Goal: Task Accomplishment & Management: Manage account settings

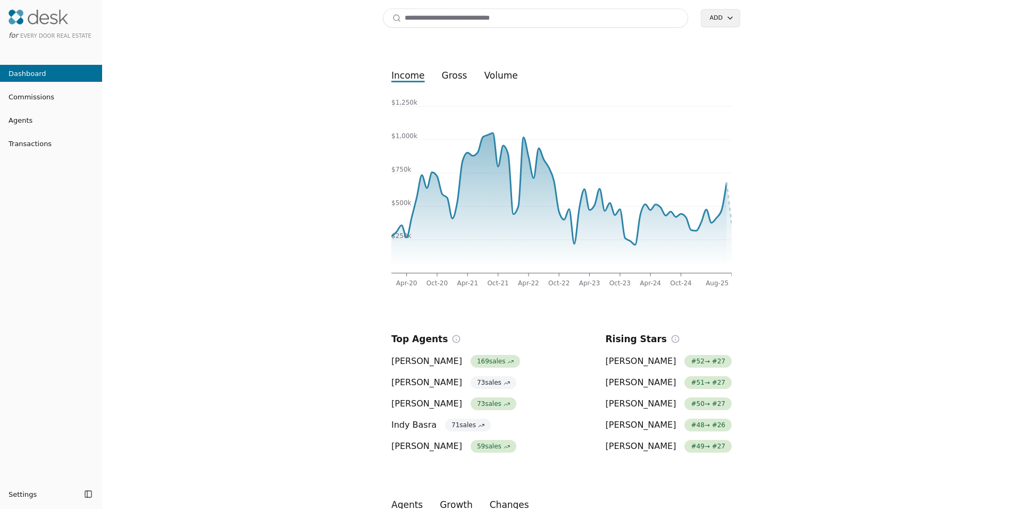
click at [619, 12] on input at bounding box center [535, 18] width 305 height 19
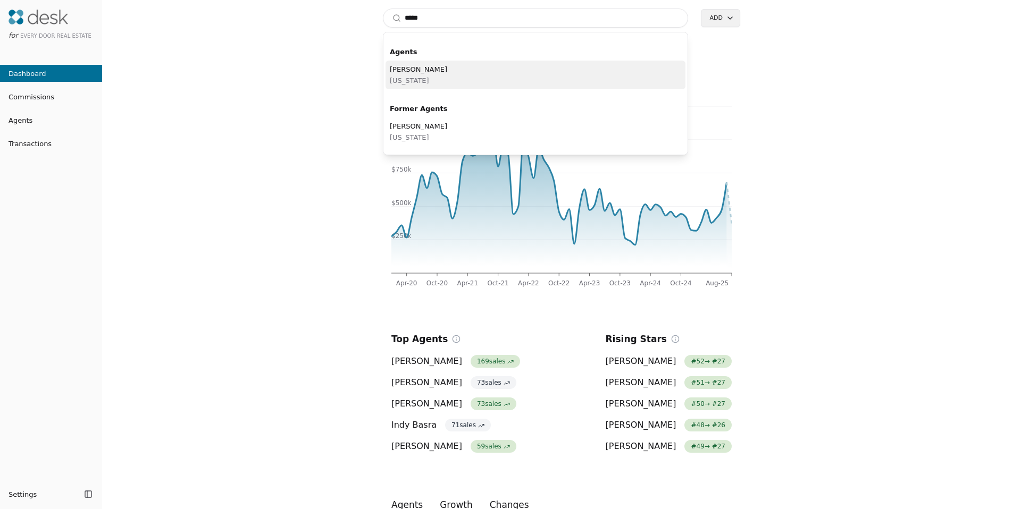
type input "*****"
click at [418, 66] on span "[PERSON_NAME]" at bounding box center [418, 69] width 57 height 11
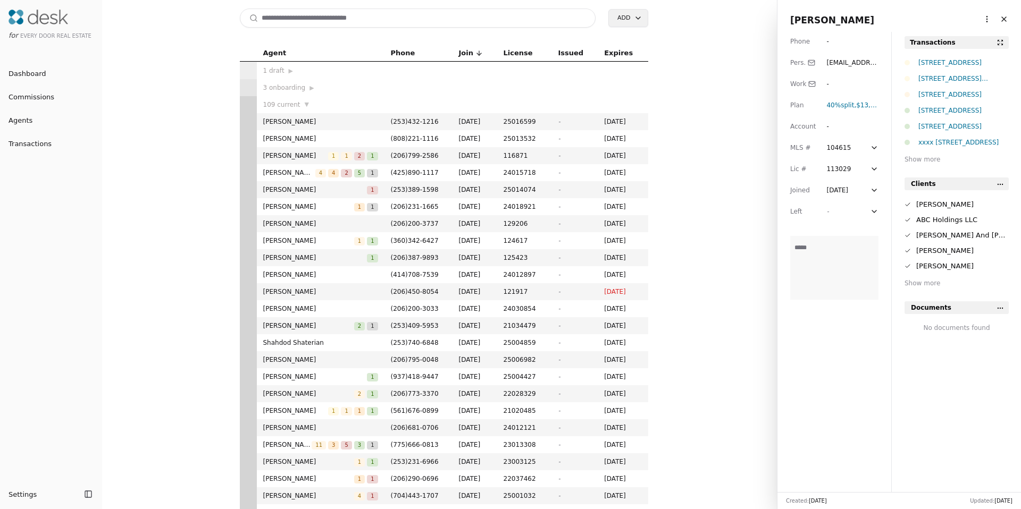
click at [982, 15] on html "for Every Door Real Estate Dashboard Commissions Agents Transactions Settings T…" at bounding box center [510, 254] width 1021 height 509
click at [944, 55] on link "Navigate as Agent" at bounding box center [954, 58] width 64 height 11
click at [921, 161] on div "Show more" at bounding box center [956, 159] width 104 height 11
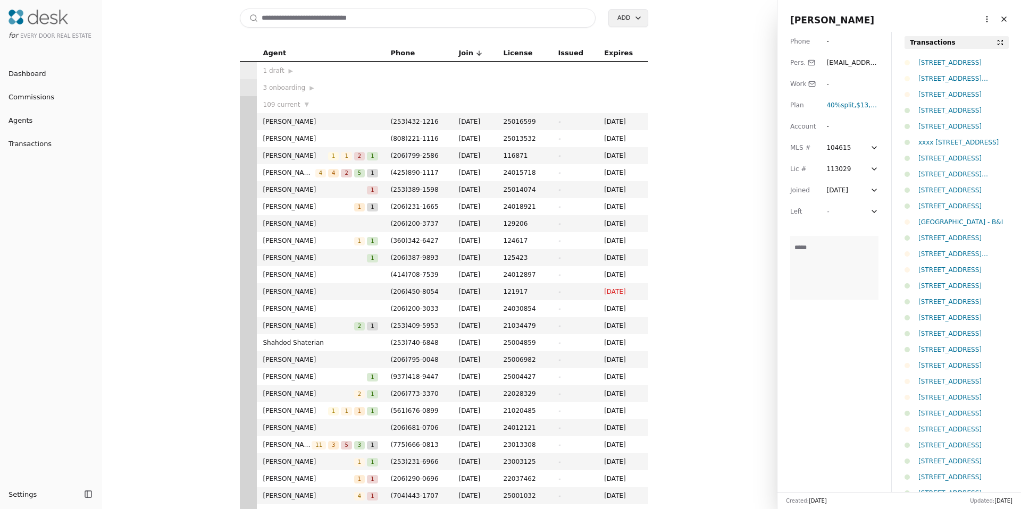
click at [633, 19] on html "for Every Door Real Estate Dashboard Commissions Agents Transactions Settings T…" at bounding box center [510, 254] width 1021 height 509
click at [635, 58] on div "Transaction" at bounding box center [642, 58] width 63 height 18
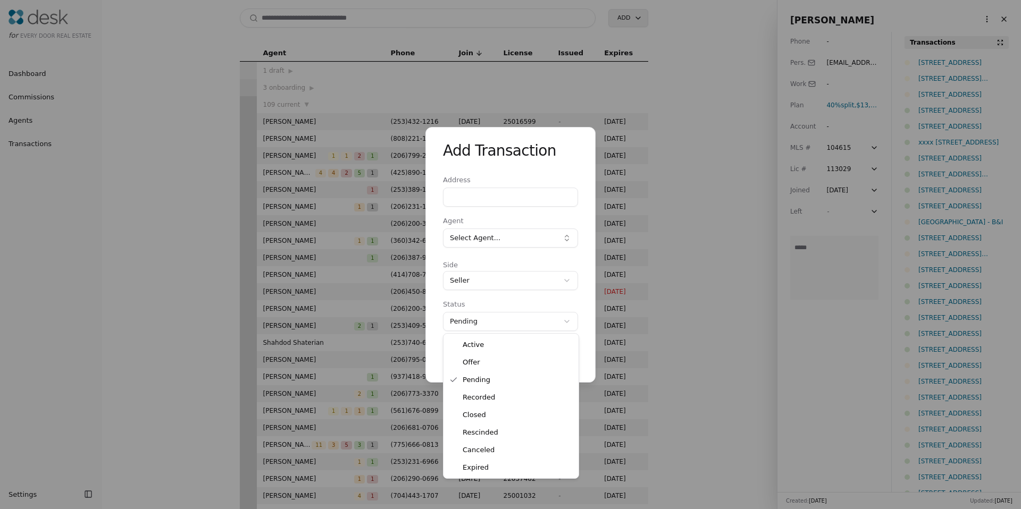
click at [480, 324] on div "Add Transaction Address Agent Select Agent... Side Seller **** ***** ****** ***…" at bounding box center [510, 254] width 1021 height 509
click at [521, 155] on div "Add Transaction Address Agent Select Agent... Side Seller **** ***** ****** ***…" at bounding box center [510, 254] width 1021 height 509
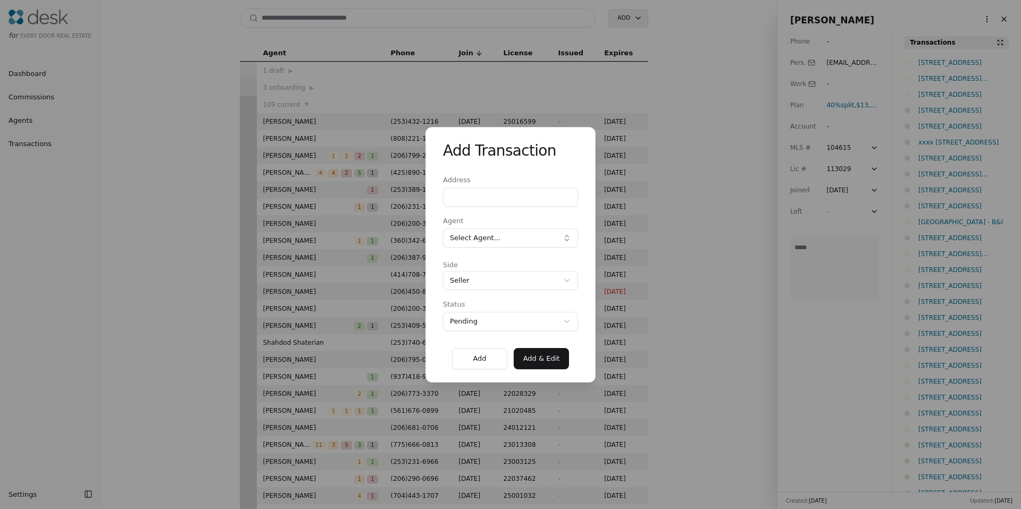
click at [511, 334] on form "Address Agent Select Agent... Side Seller **** ***** ****** ******** ****** ***…" at bounding box center [510, 272] width 135 height 193
click at [511, 325] on div "Add Transaction Address Agent Select Agent... Side Seller **** ***** ****** ***…" at bounding box center [510, 254] width 1021 height 509
click at [567, 168] on div "Add Transaction" at bounding box center [510, 153] width 135 height 34
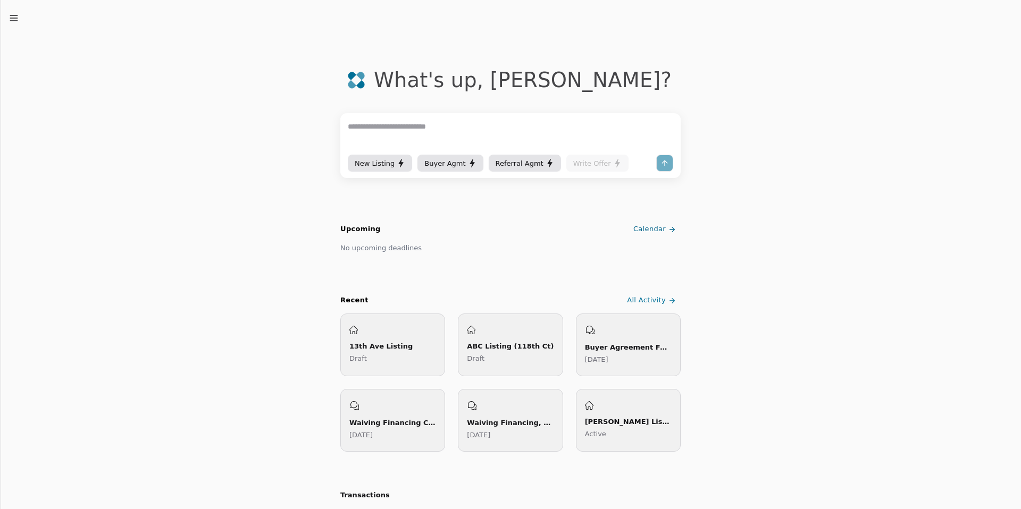
click at [392, 161] on div "New Listing" at bounding box center [380, 163] width 50 height 11
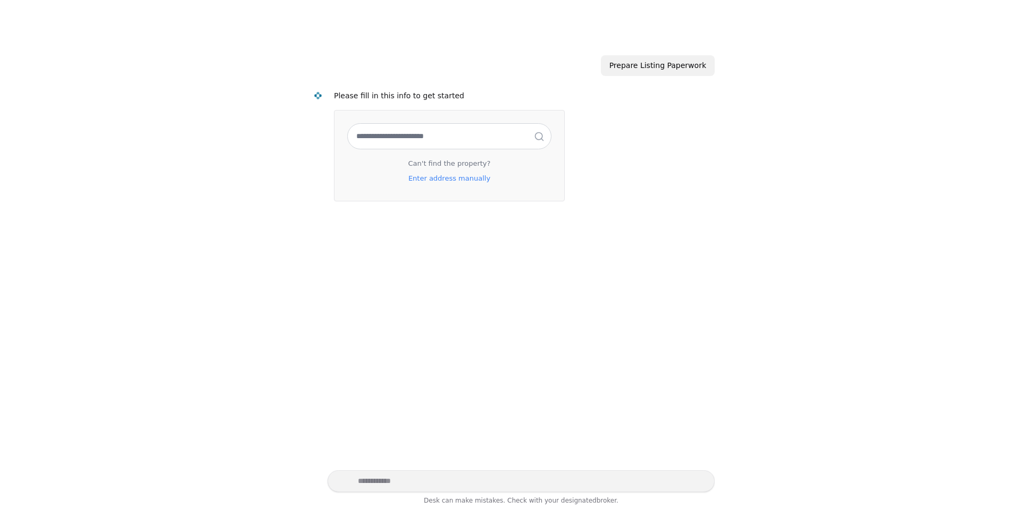
click at [413, 139] on input "text" at bounding box center [449, 136] width 203 height 25
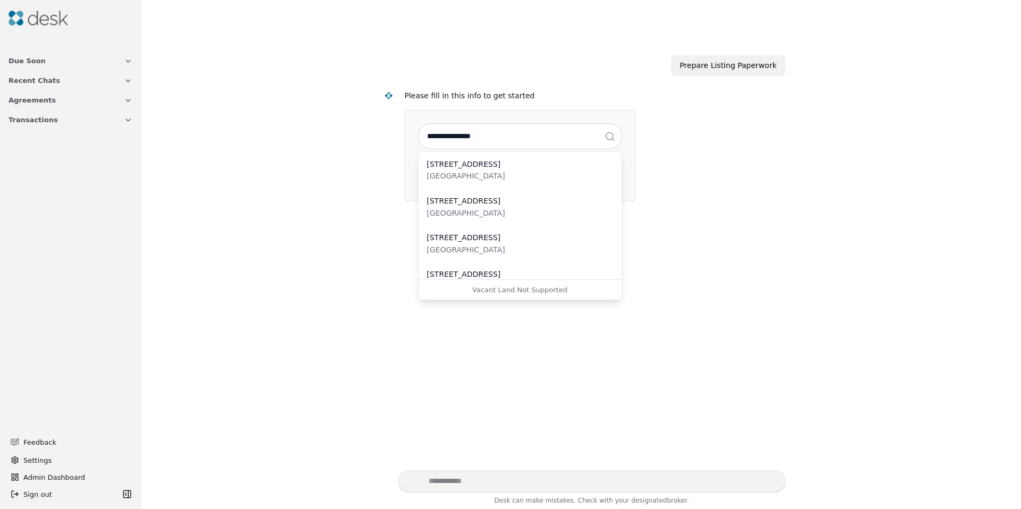
type input "**********"
click at [457, 171] on div "[GEOGRAPHIC_DATA]" at bounding box center [520, 176] width 186 height 12
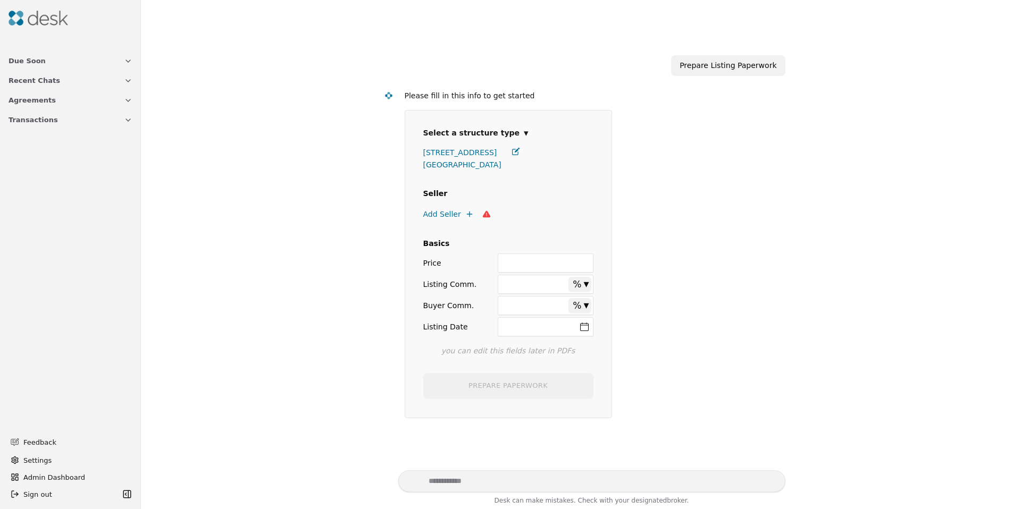
select select "*****"
click at [447, 215] on span "Add Seller" at bounding box center [442, 214] width 38 height 12
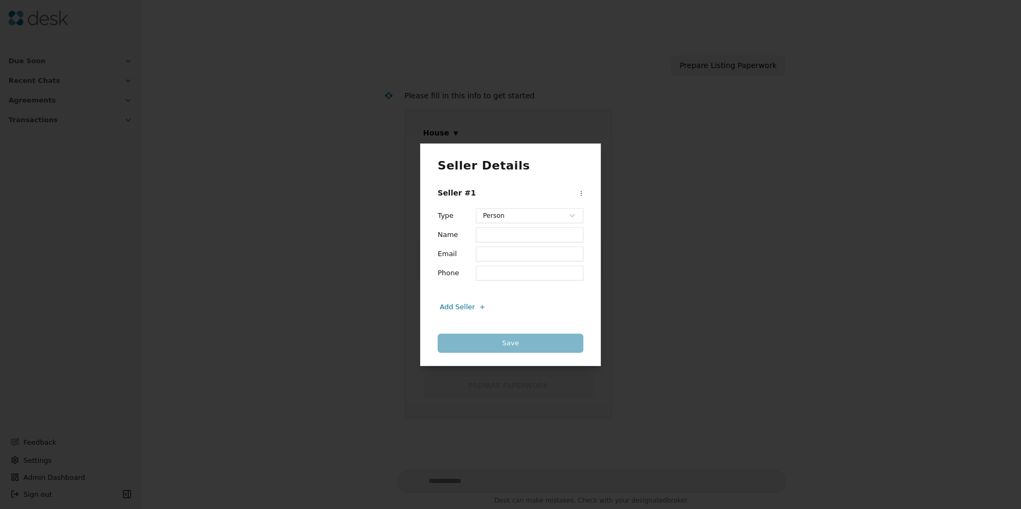
click at [494, 216] on div "Seller Details Seller #1 Type Person ****** ****** Name Email Phone Add Seller …" at bounding box center [510, 254] width 1021 height 509
click at [431, 239] on div "Seller Details Seller #1 Type Person ****** ****** Name Email Phone Add Seller …" at bounding box center [510, 254] width 1021 height 509
click at [504, 232] on input "Name" at bounding box center [529, 235] width 107 height 15
type input "*********"
type input "**********"
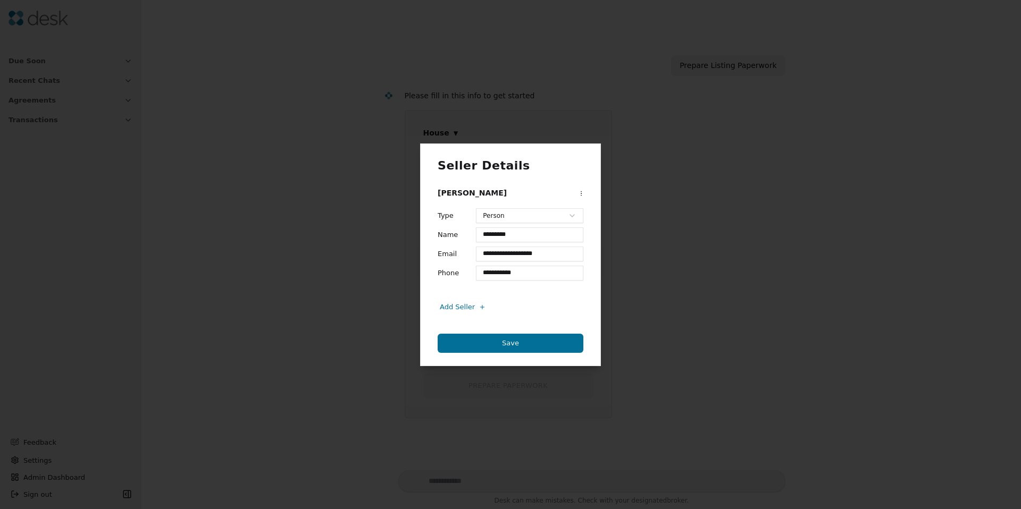
type input "**********"
click at [494, 340] on button "Save" at bounding box center [510, 343] width 146 height 19
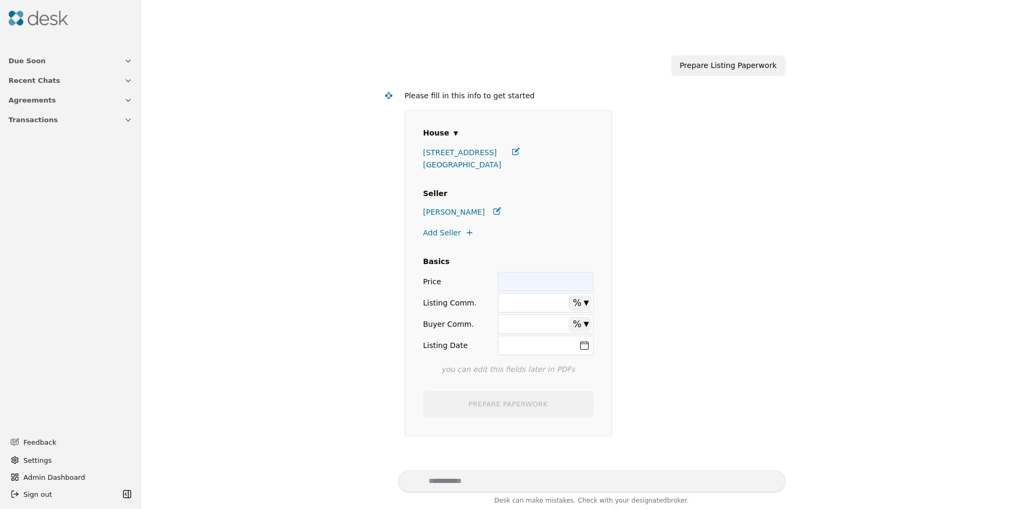
click at [525, 280] on input "Price" at bounding box center [545, 281] width 95 height 19
type input "**"
click at [356, 305] on div "**********" at bounding box center [580, 252] width 867 height 436
click at [529, 312] on input "Listing Comm." at bounding box center [545, 302] width 95 height 19
type input "****"
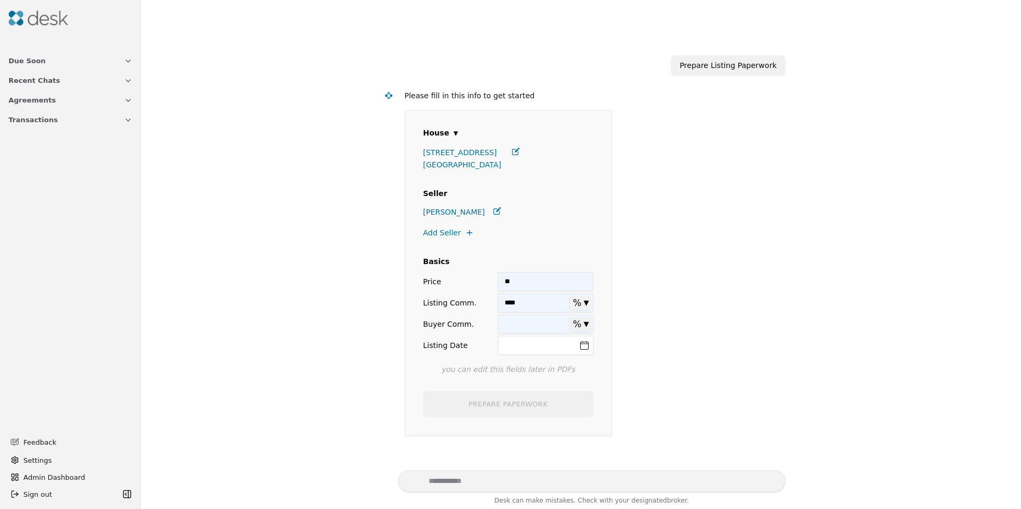
click at [502, 330] on input "Buyer Comm." at bounding box center [545, 324] width 95 height 19
type input "****"
click at [580, 347] on button "Listing Date" at bounding box center [545, 345] width 95 height 19
click at [545, 273] on button "21" at bounding box center [543, 275] width 17 height 17
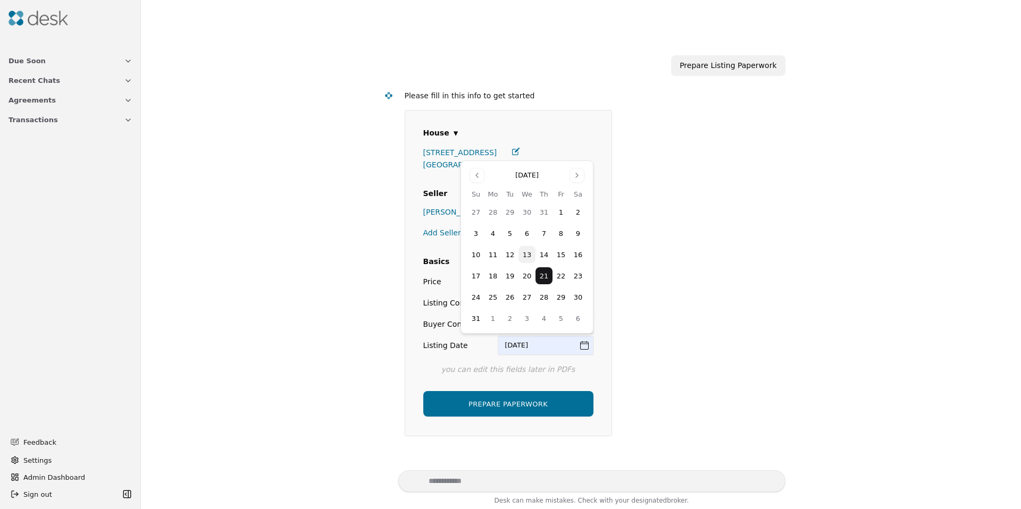
click at [684, 283] on form "**********" at bounding box center [591, 273] width 372 height 326
click at [528, 406] on button "PREPARE PAPERWORK" at bounding box center [508, 404] width 170 height 26
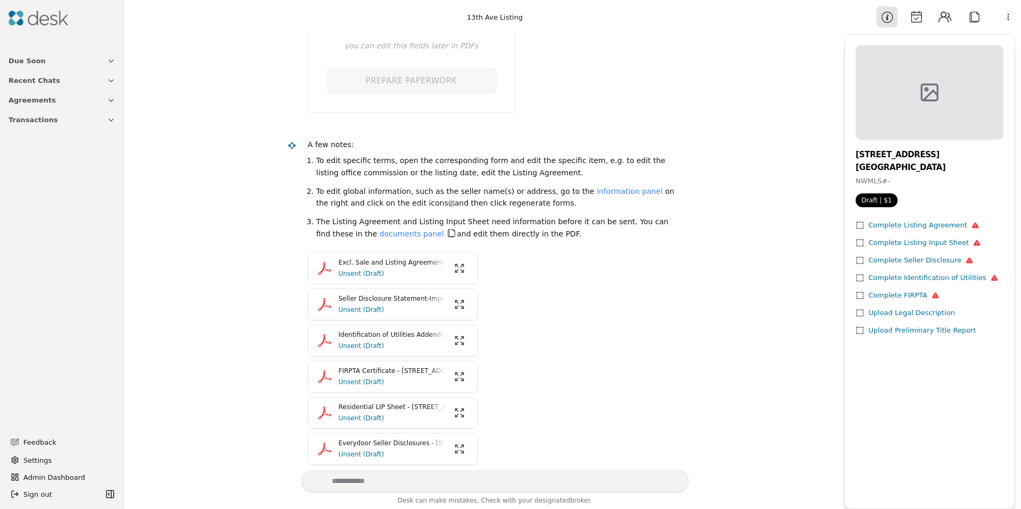
scroll to position [329, 0]
click at [385, 268] on p "Unsent (Draft)" at bounding box center [392, 271] width 106 height 11
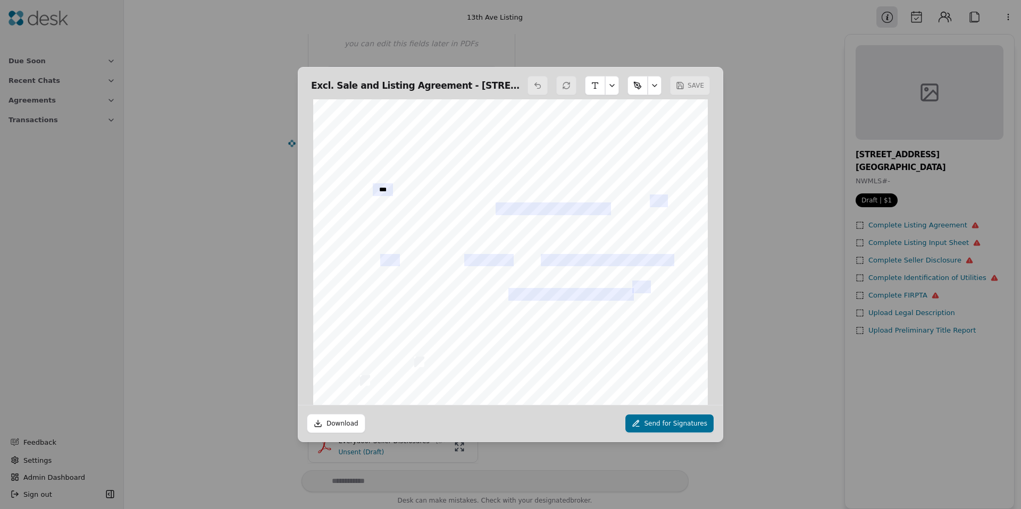
scroll to position [534, 0]
click at [383, 255] on input "text" at bounding box center [390, 260] width 20 height 13
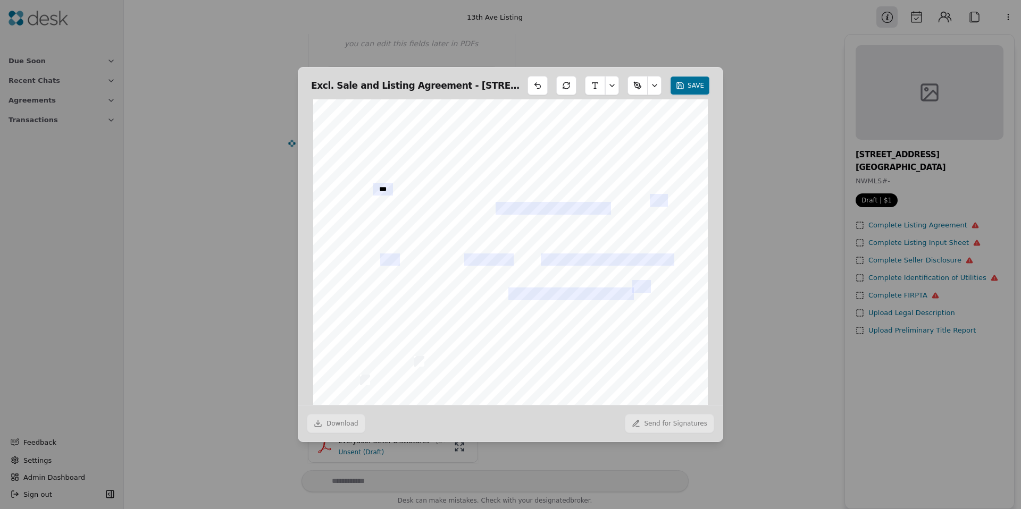
click at [359, 249] on span "" at bounding box center [360, 250] width 2 height 6
click at [359, 247] on span "" at bounding box center [360, 250] width 2 height 6
click at [385, 255] on input "text" at bounding box center [390, 260] width 20 height 13
click at [359, 247] on span "" at bounding box center [360, 250] width 2 height 6
click at [391, 254] on input "text" at bounding box center [390, 260] width 20 height 13
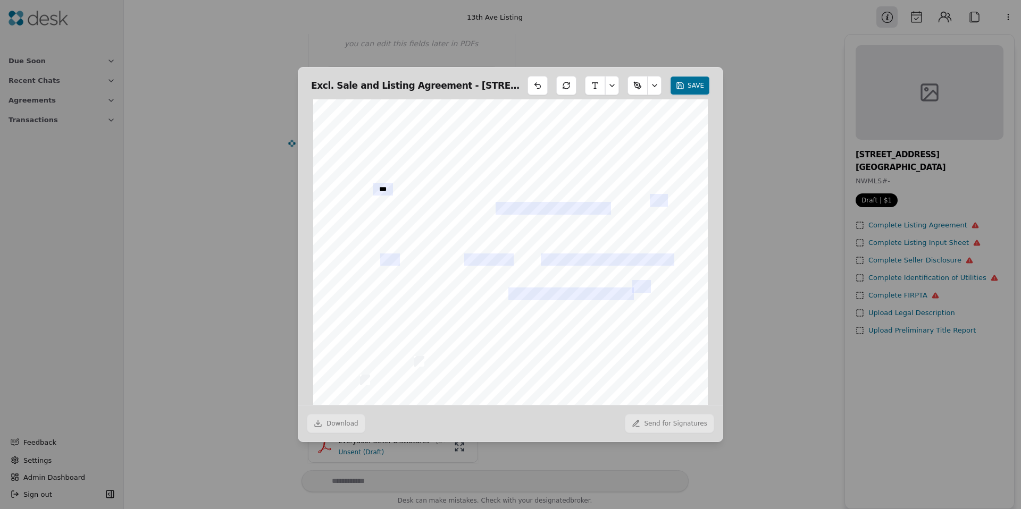
click at [354, 244] on div "Form 1A ©Copyright 2024 Exclusive Sale Northwest Multiple Listing Service Rev. …" at bounding box center [510, 342] width 394 height 511
click at [633, 80] on button at bounding box center [637, 85] width 20 height 19
click at [651, 82] on button "button" at bounding box center [654, 85] width 14 height 19
click at [637, 82] on button at bounding box center [637, 85] width 20 height 19
drag, startPoint x: 356, startPoint y: 251, endPoint x: 360, endPoint y: 247, distance: 5.7
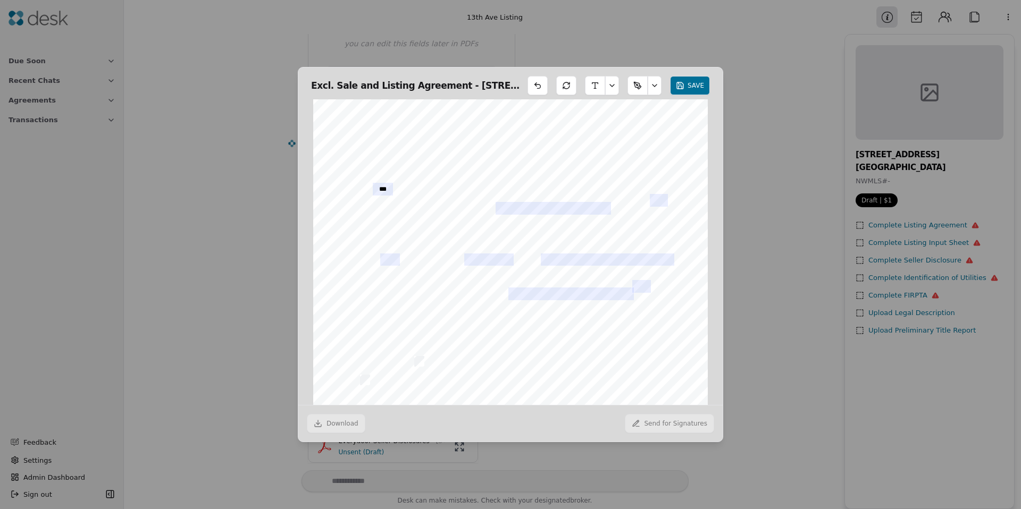
click at [360, 247] on div "Form 1A ©Copyright 2024 Exclusive Sale Northwest Multiple Listing Service Rev. …" at bounding box center [510, 342] width 394 height 511
click at [589, 78] on button at bounding box center [595, 85] width 20 height 19
drag, startPoint x: 395, startPoint y: 244, endPoint x: 377, endPoint y: 255, distance: 20.8
click at [384, 251] on div at bounding box center [510, 342] width 394 height 511
click at [377, 255] on div at bounding box center [510, 342] width 394 height 511
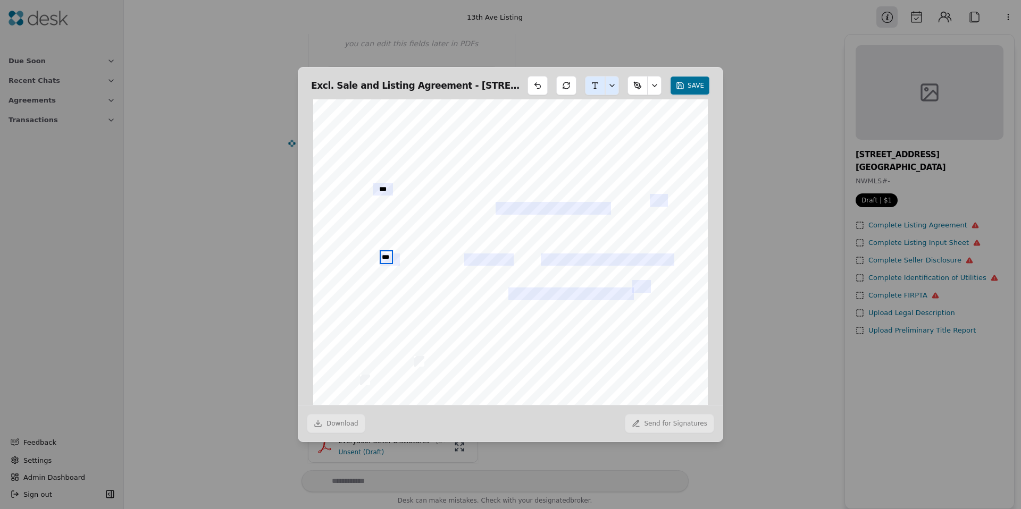
click at [444, 268] on div "***" at bounding box center [510, 342] width 394 height 511
click at [384, 255] on div "***" at bounding box center [388, 259] width 9 height 9
click at [487, 239] on div "***" at bounding box center [510, 342] width 394 height 511
click at [637, 85] on button at bounding box center [637, 85] width 20 height 19
drag, startPoint x: 353, startPoint y: 254, endPoint x: 361, endPoint y: 242, distance: 14.9
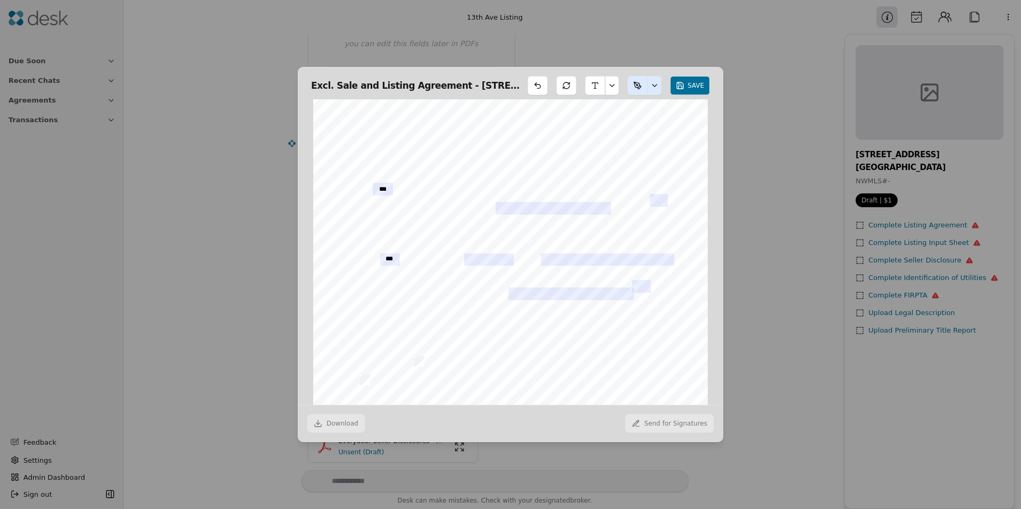
click at [361, 242] on div "***" at bounding box center [510, 342] width 394 height 511
drag, startPoint x: 356, startPoint y: 248, endPoint x: 371, endPoint y: 262, distance: 20.7
click at [377, 259] on div "***" at bounding box center [510, 342] width 394 height 511
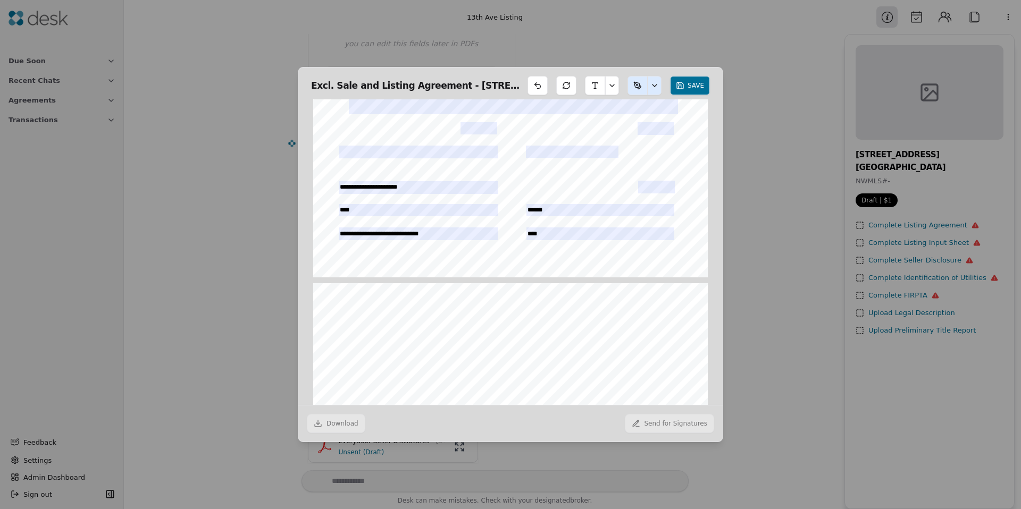
scroll to position [1844, 0]
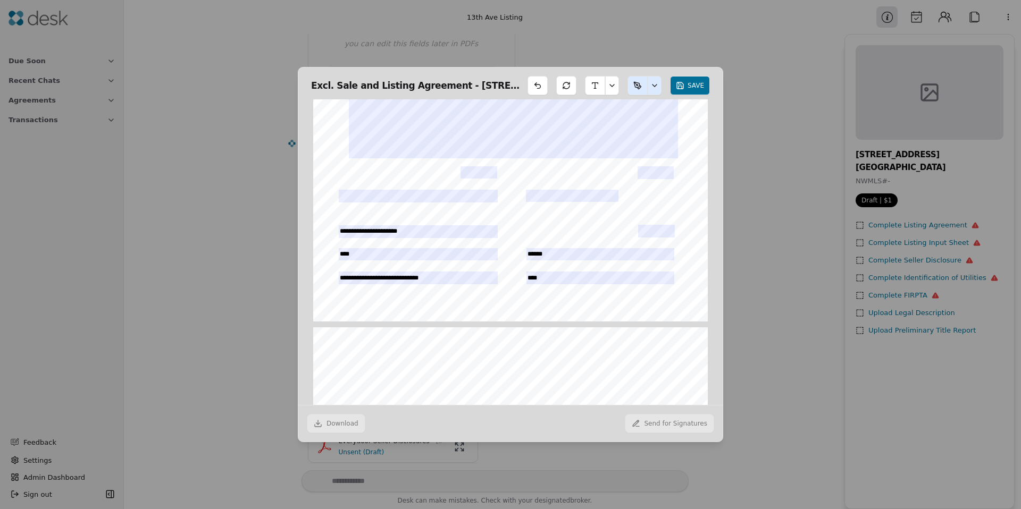
click at [594, 83] on button at bounding box center [595, 85] width 20 height 19
click at [340, 190] on div at bounding box center [510, 66] width 394 height 511
click at [348, 199] on div "**********" at bounding box center [510, 66] width 394 height 511
click at [357, 191] on div "**********" at bounding box center [373, 194] width 61 height 9
click at [361, 251] on div "**********" at bounding box center [510, 66] width 394 height 511
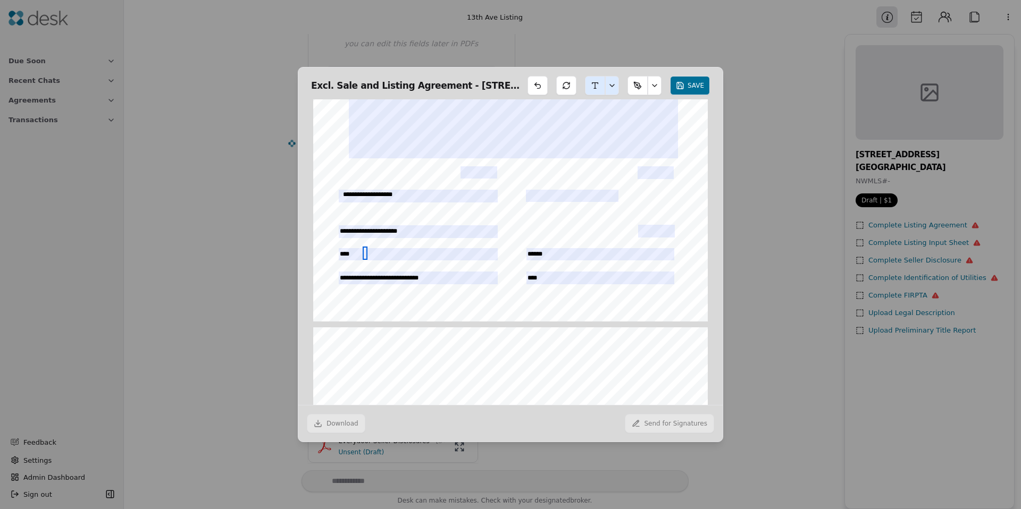
click at [363, 251] on div at bounding box center [365, 253] width 5 height 13
click at [338, 253] on div "**********" at bounding box center [510, 66] width 394 height 511
click at [340, 253] on div at bounding box center [342, 254] width 5 height 13
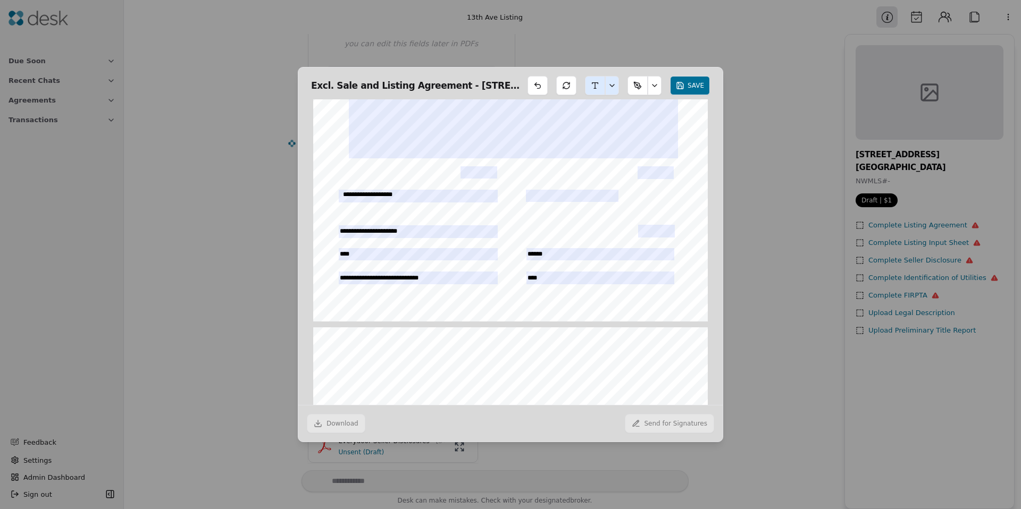
click at [361, 252] on div "**********" at bounding box center [510, 66] width 394 height 511
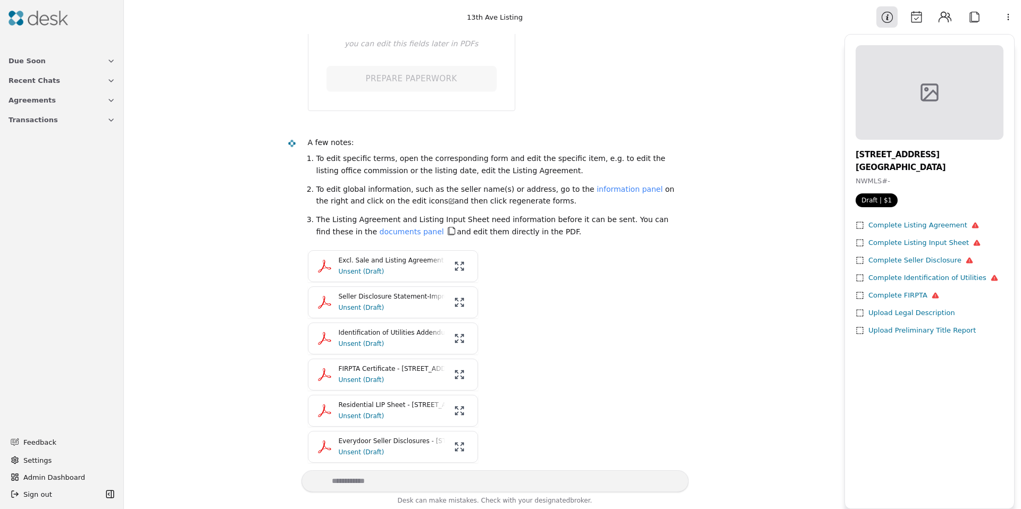
click at [367, 263] on p "Excl. Sale and Listing Agreement - 29021 13th Ave S, Federal Way, WA 98003.pdf" at bounding box center [392, 261] width 106 height 10
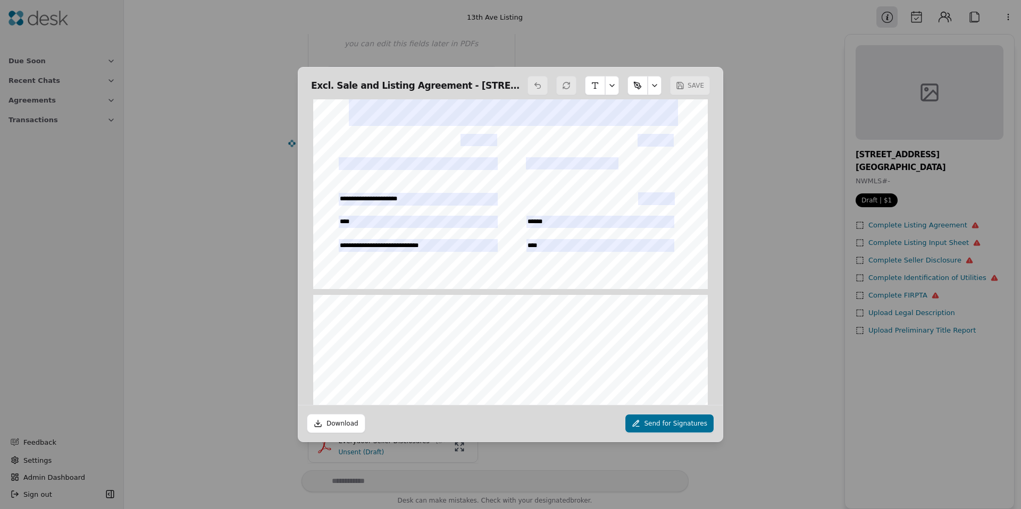
scroll to position [1870, 0]
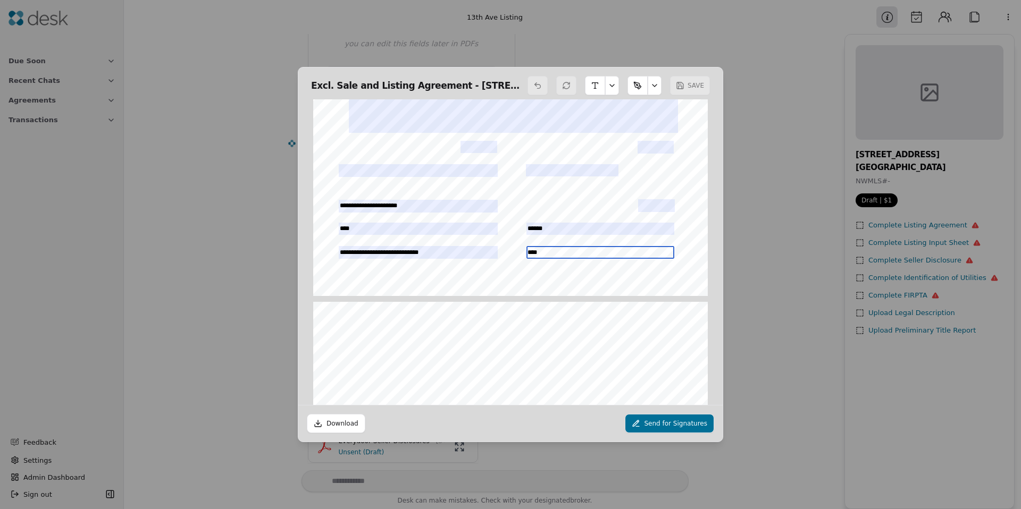
click at [551, 246] on input "****" at bounding box center [600, 252] width 148 height 13
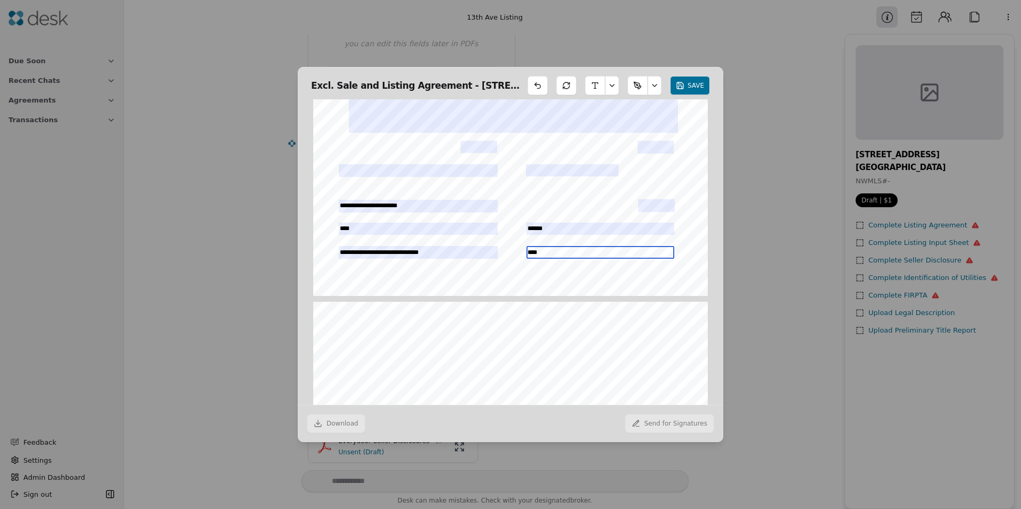
click at [551, 246] on input "****" at bounding box center [600, 252] width 148 height 13
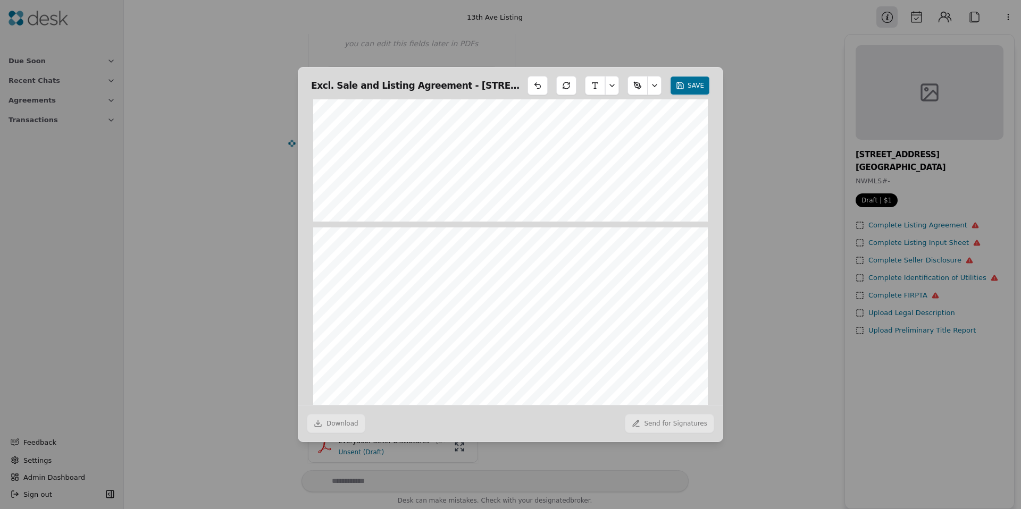
scroll to position [2977, 0]
click at [694, 82] on button "SAVE" at bounding box center [690, 85] width 40 height 19
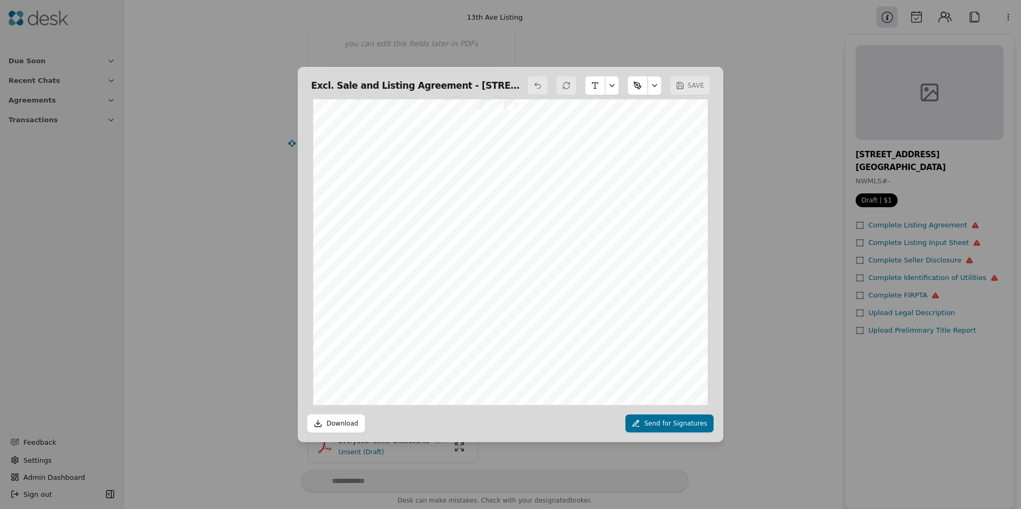
scroll to position [1386, 0]
click at [667, 423] on button "Send for Signatures" at bounding box center [670, 423] width 90 height 19
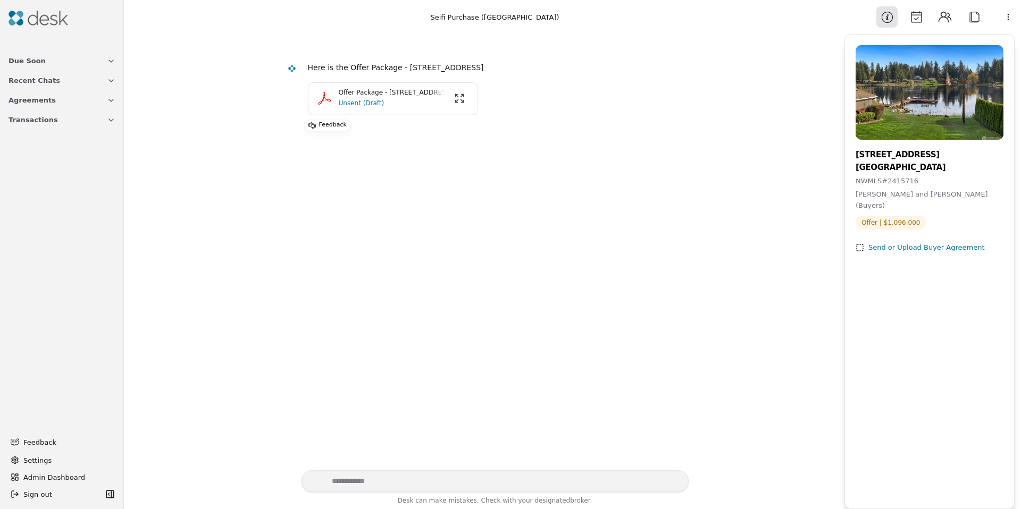
click at [362, 101] on p "Unsent (Draft)" at bounding box center [392, 103] width 106 height 11
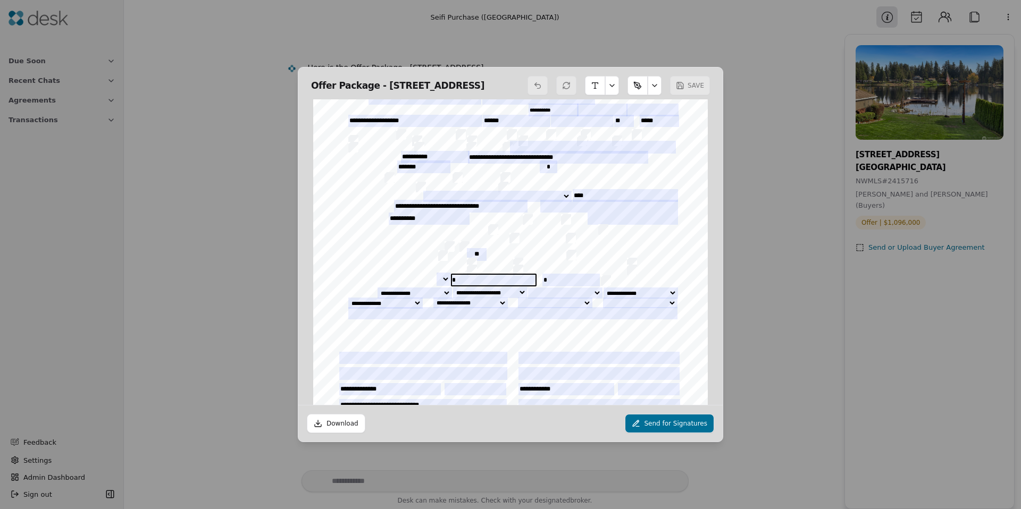
scroll to position [137, 0]
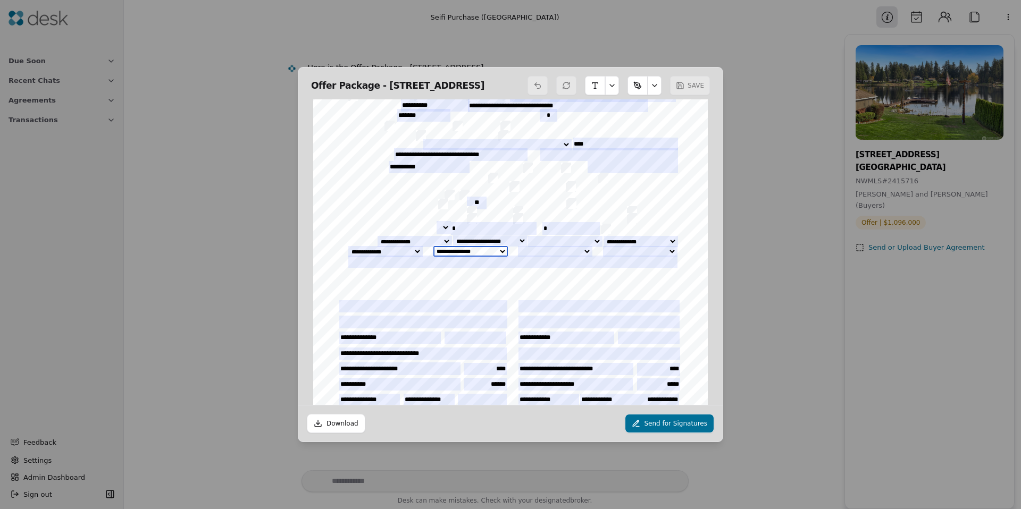
click at [498, 250] on select "**********" at bounding box center [470, 251] width 74 height 11
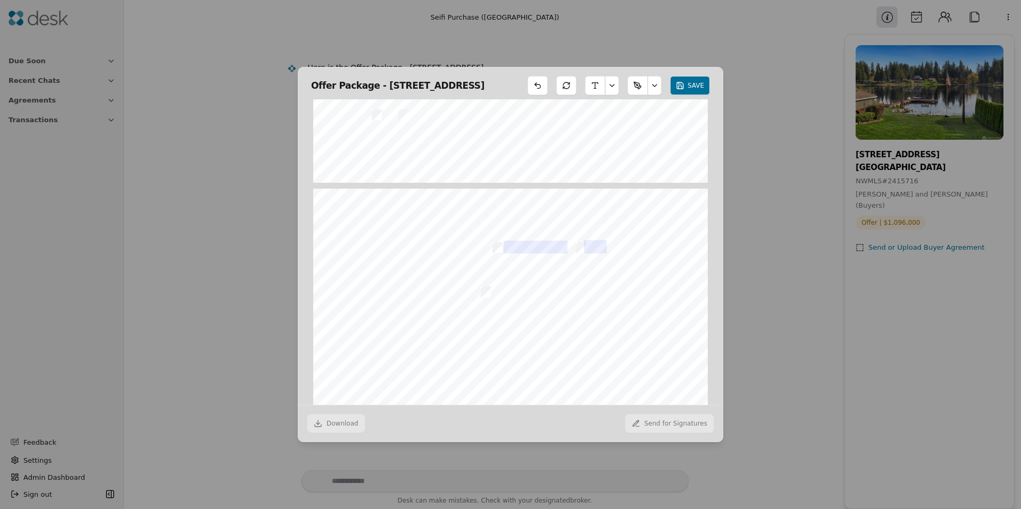
scroll to position [3632, 0]
click at [659, 83] on button "button" at bounding box center [654, 85] width 14 height 19
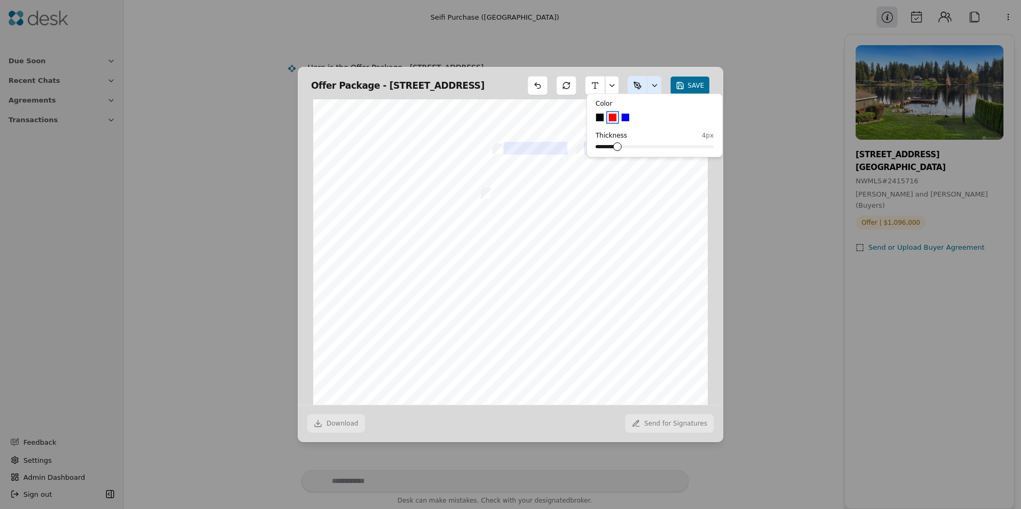
click at [657, 83] on button "button" at bounding box center [654, 85] width 14 height 19
click at [505, 270] on div at bounding box center [510, 345] width 394 height 511
click at [678, 84] on button "SAVE" at bounding box center [690, 85] width 40 height 19
click at [688, 79] on button "SAVE" at bounding box center [690, 85] width 40 height 19
click at [498, 285] on button at bounding box center [502, 290] width 15 height 15
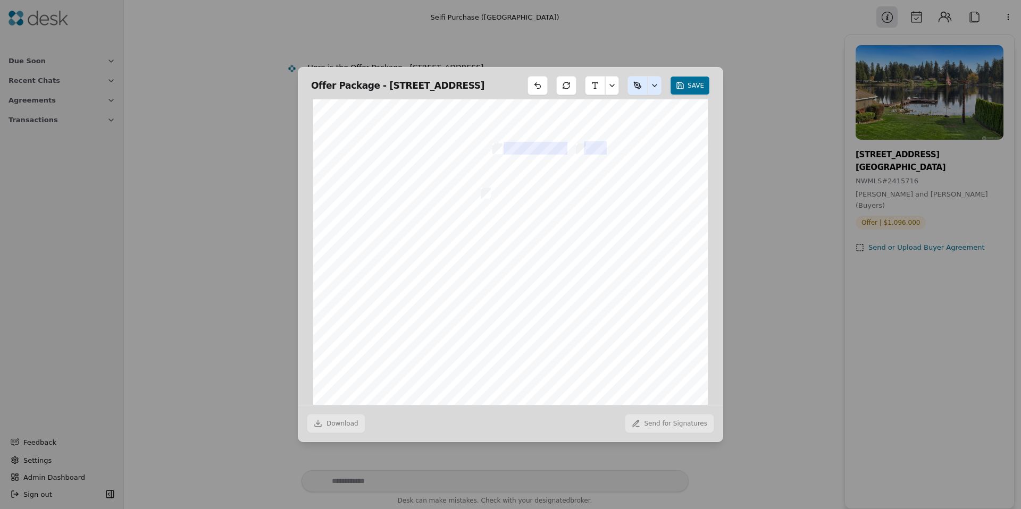
click at [697, 80] on button "SAVE" at bounding box center [690, 85] width 40 height 19
click at [420, 428] on div "Download Send for Signatures" at bounding box center [510, 423] width 424 height 37
click at [340, 429] on div "Download Send for Signatures" at bounding box center [510, 423] width 424 height 37
click at [340, 426] on div "Download Send for Signatures" at bounding box center [510, 423] width 424 height 37
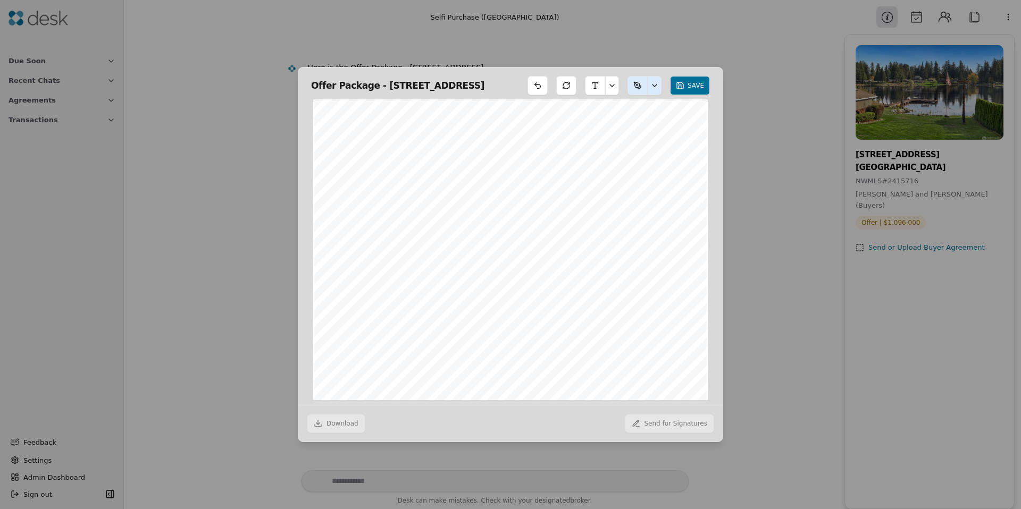
click at [347, 418] on div "Download Send for Signatures" at bounding box center [510, 423] width 424 height 37
click at [347, 417] on div "Download Send for Signatures" at bounding box center [510, 423] width 424 height 37
drag, startPoint x: 347, startPoint y: 417, endPoint x: 380, endPoint y: 415, distance: 33.0
click at [348, 416] on div "Download Send for Signatures" at bounding box center [510, 423] width 424 height 37
click at [412, 411] on div "Download Send for Signatures" at bounding box center [510, 423] width 424 height 37
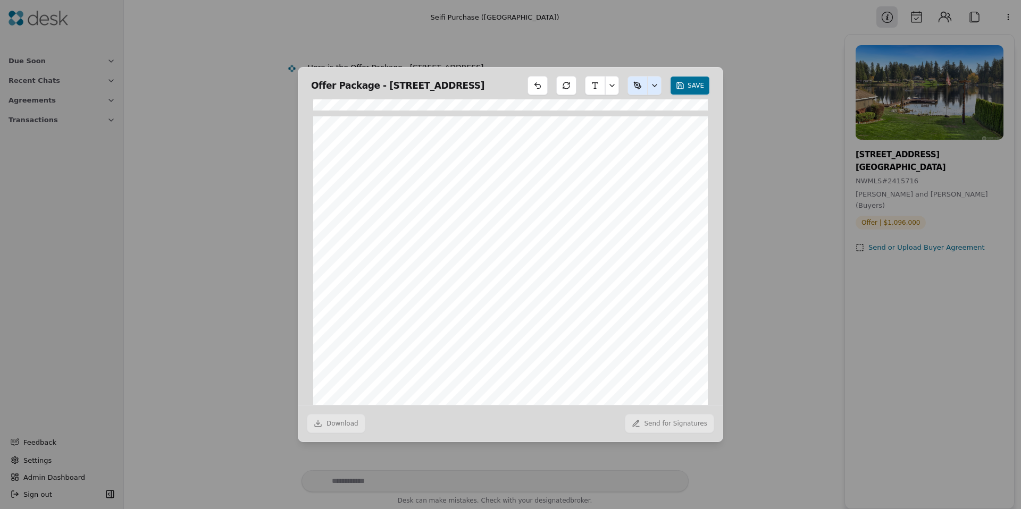
scroll to position [0, 0]
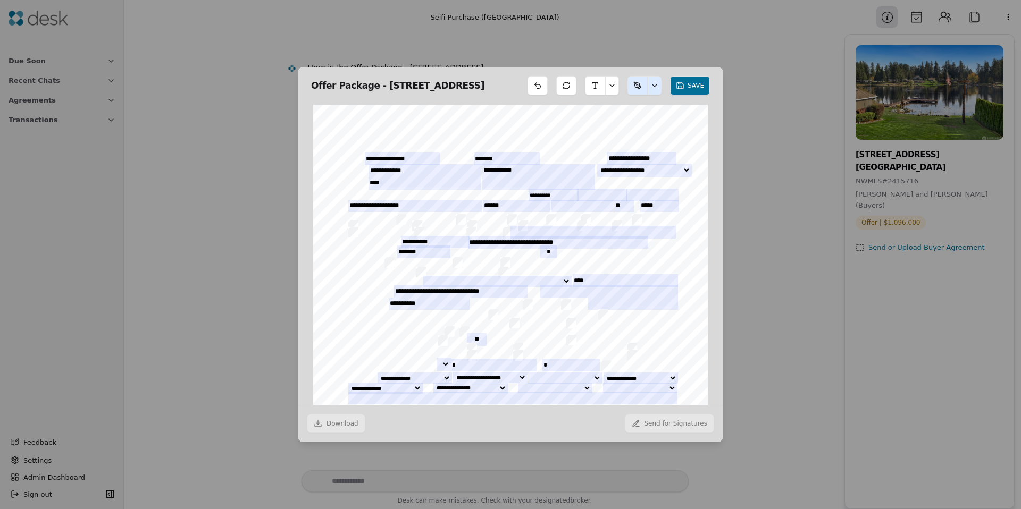
click at [560, 279] on div at bounding box center [510, 360] width 394 height 511
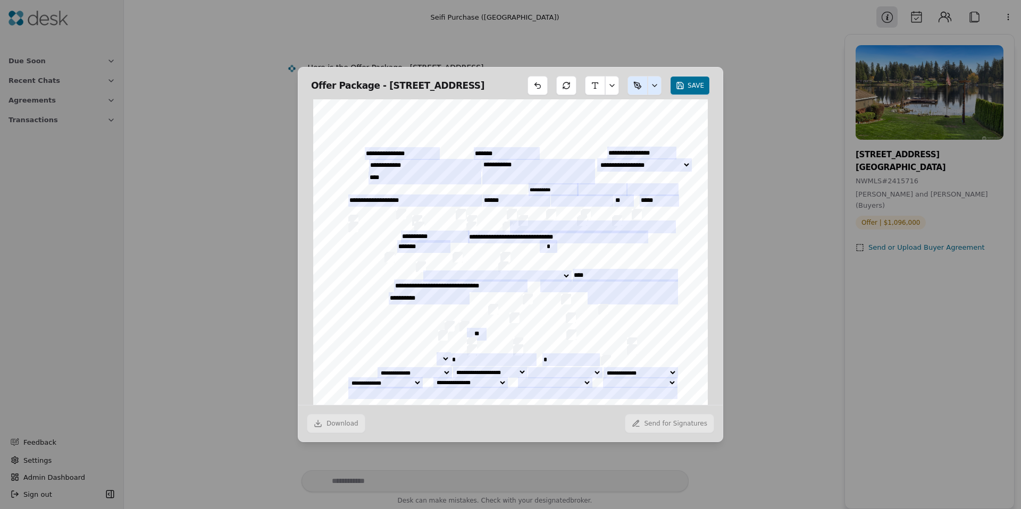
click at [561, 274] on div at bounding box center [510, 354] width 394 height 511
click at [561, 272] on div at bounding box center [510, 354] width 394 height 511
drag, startPoint x: 555, startPoint y: 271, endPoint x: 536, endPoint y: 272, distance: 19.1
click at [554, 271] on div at bounding box center [510, 354] width 394 height 511
click at [536, 272] on div at bounding box center [510, 354] width 394 height 511
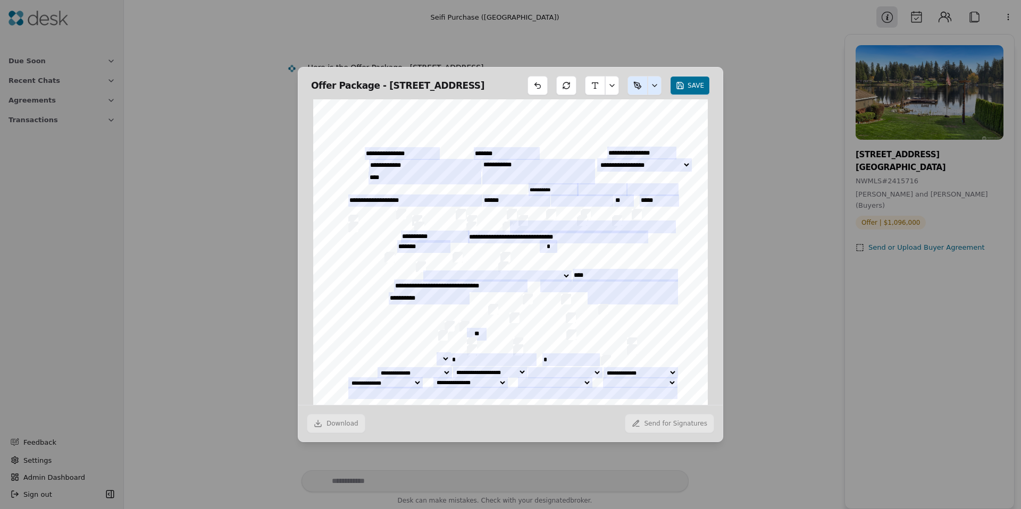
drag, startPoint x: 537, startPoint y: 272, endPoint x: 595, endPoint y: 223, distance: 76.2
click at [537, 272] on div at bounding box center [510, 354] width 394 height 511
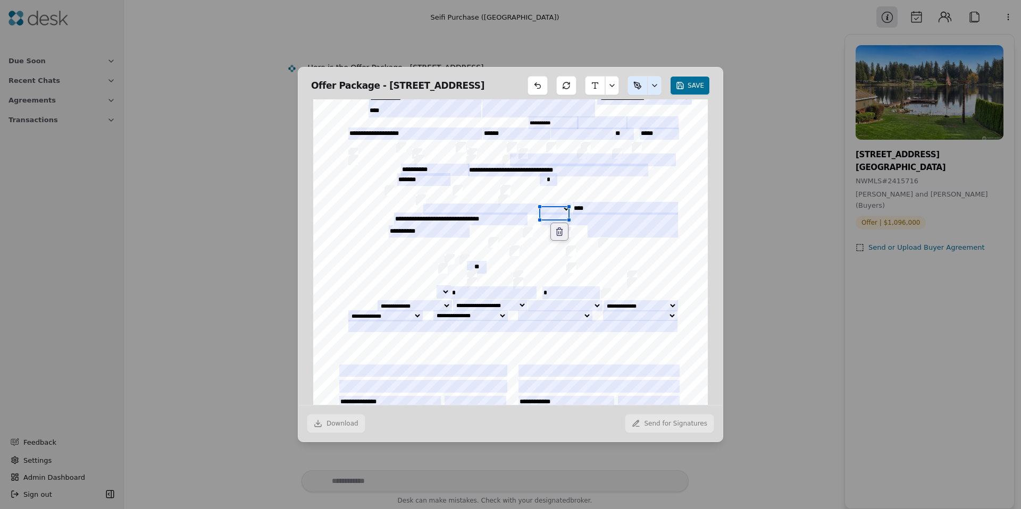
scroll to position [0, 0]
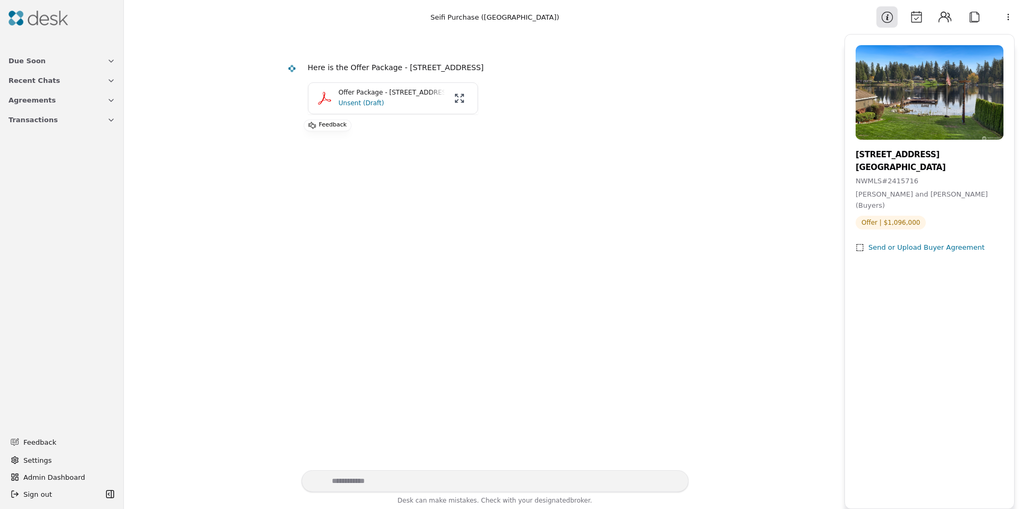
click at [32, 120] on span "Transactions" at bounding box center [33, 119] width 49 height 11
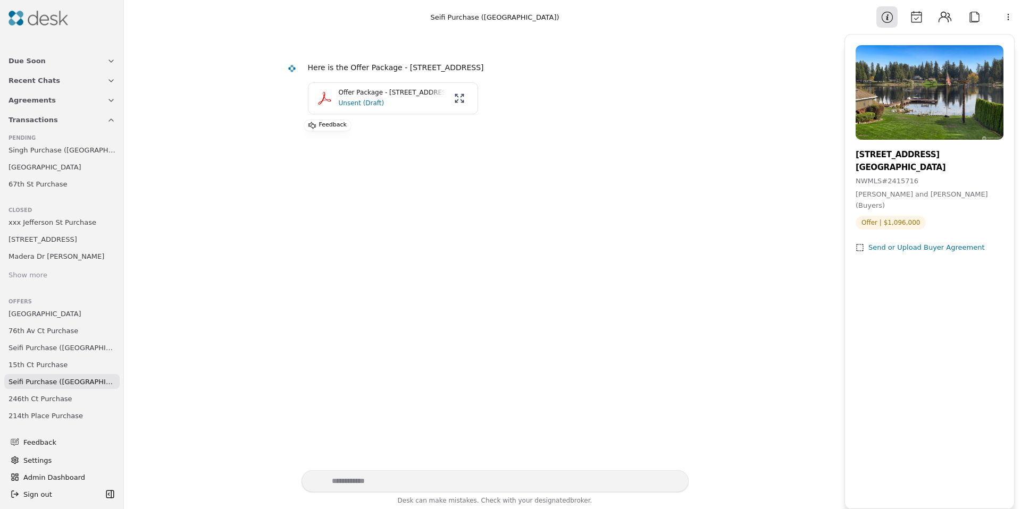
click at [47, 164] on span "[GEOGRAPHIC_DATA]" at bounding box center [45, 167] width 73 height 11
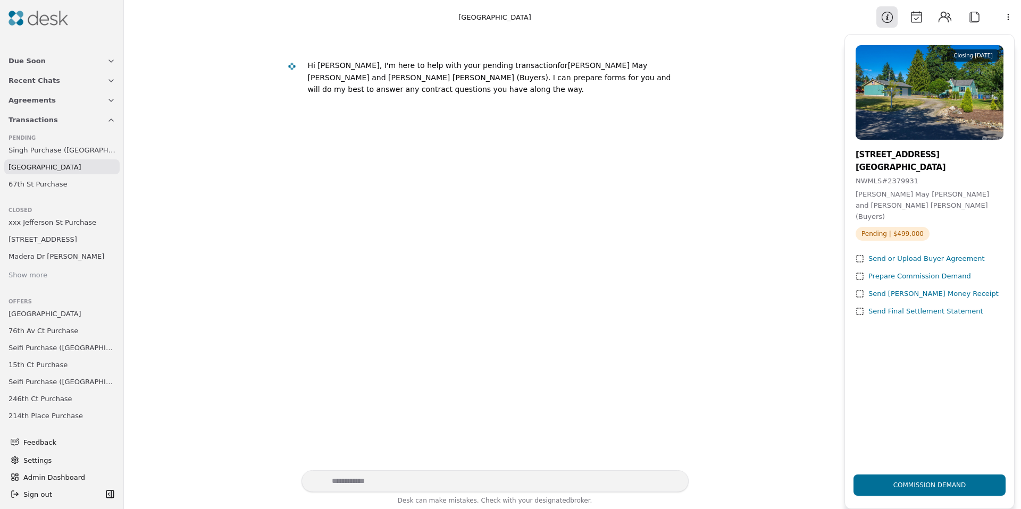
click at [968, 19] on button "Attach" at bounding box center [973, 16] width 21 height 21
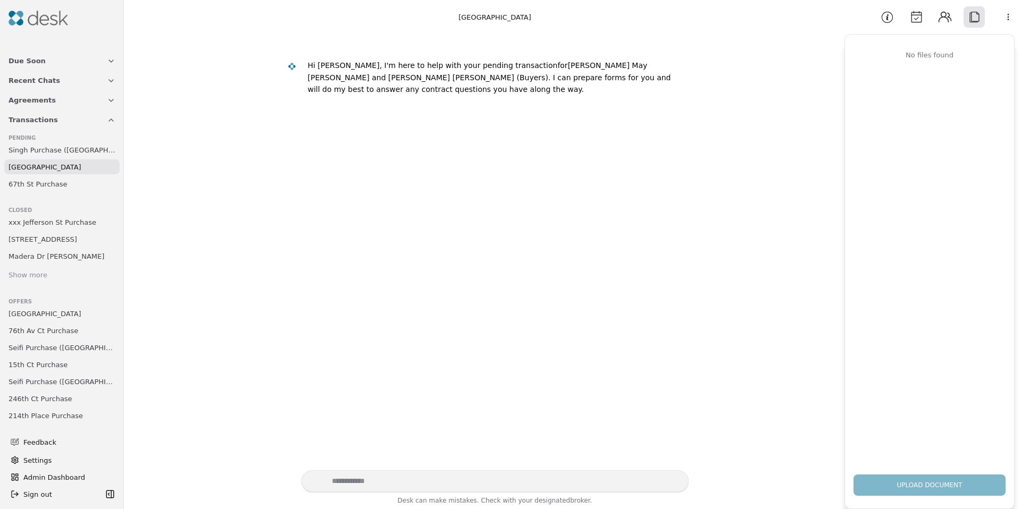
click at [1005, 19] on html "Due Soon Recent Chats Agreements Transactions Pending Singh Purchase ([GEOGRAPH…" at bounding box center [510, 254] width 1021 height 509
drag, startPoint x: 914, startPoint y: 134, endPoint x: 917, endPoint y: 39, distance: 95.2
click at [914, 133] on html "Due Soon Recent Chats Agreements Transactions Pending Singh Purchase ([GEOGRAPH…" at bounding box center [510, 254] width 1021 height 509
click at [944, 16] on button "Contacts" at bounding box center [944, 16] width 21 height 21
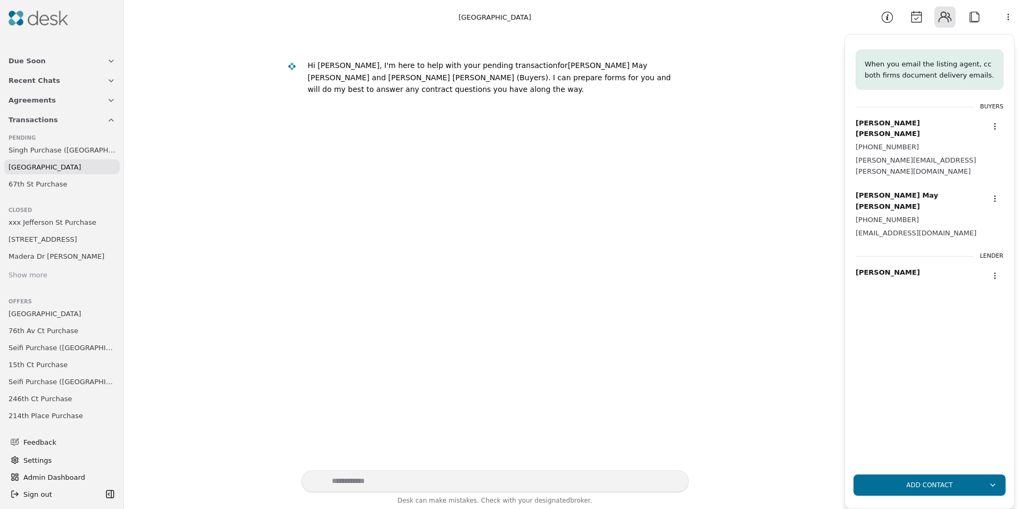
click at [887, 21] on button "Information" at bounding box center [886, 16] width 21 height 21
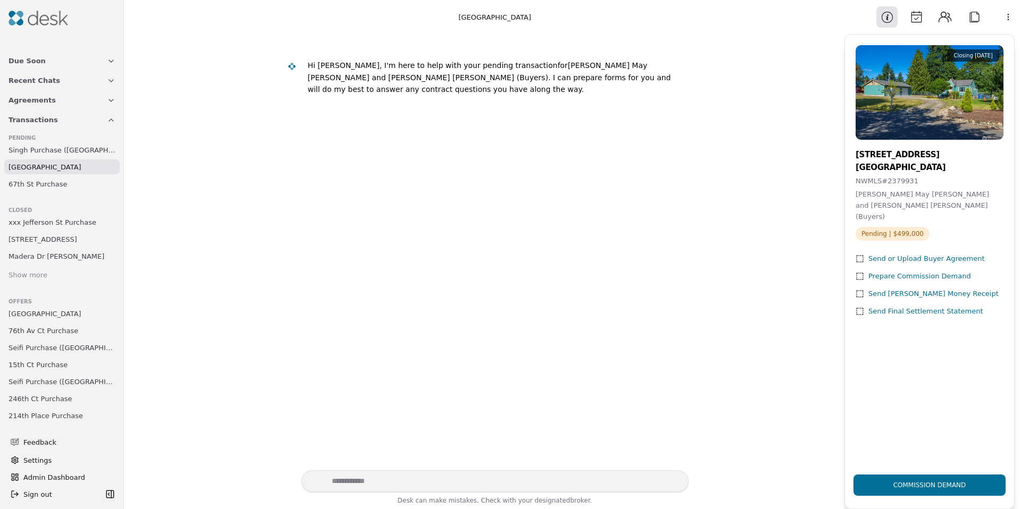
click at [641, 95] on div "Hi [PERSON_NAME], I'm here to help with your pending transaction for [PERSON_NA…" at bounding box center [494, 78] width 372 height 36
click at [33, 172] on link "[GEOGRAPHIC_DATA]" at bounding box center [61, 166] width 115 height 15
click at [36, 171] on span "[GEOGRAPHIC_DATA]" at bounding box center [45, 167] width 73 height 11
drag, startPoint x: 863, startPoint y: 196, endPoint x: 937, endPoint y: 204, distance: 73.7
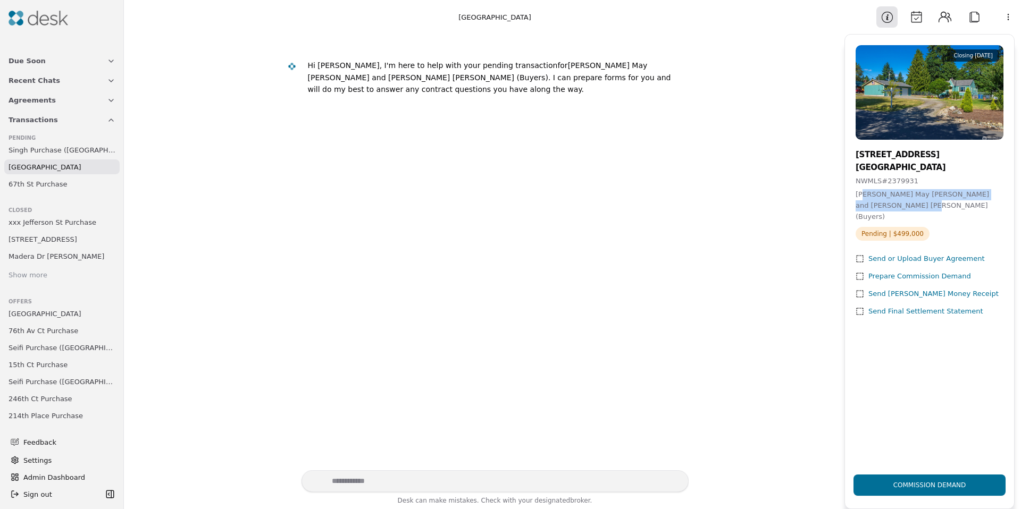
click at [937, 204] on div "[PERSON_NAME] May [PERSON_NAME] and [PERSON_NAME] [PERSON_NAME] (Buyers)" at bounding box center [929, 205] width 148 height 33
drag, startPoint x: 932, startPoint y: 207, endPoint x: 873, endPoint y: 208, distance: 59.0
click at [874, 208] on div "[PERSON_NAME] May [PERSON_NAME] and [PERSON_NAME] [PERSON_NAME] (Buyers)" at bounding box center [929, 205] width 148 height 33
click at [873, 208] on span "[PERSON_NAME] May [PERSON_NAME] and [PERSON_NAME] [PERSON_NAME] (Buyers)" at bounding box center [921, 205] width 133 height 30
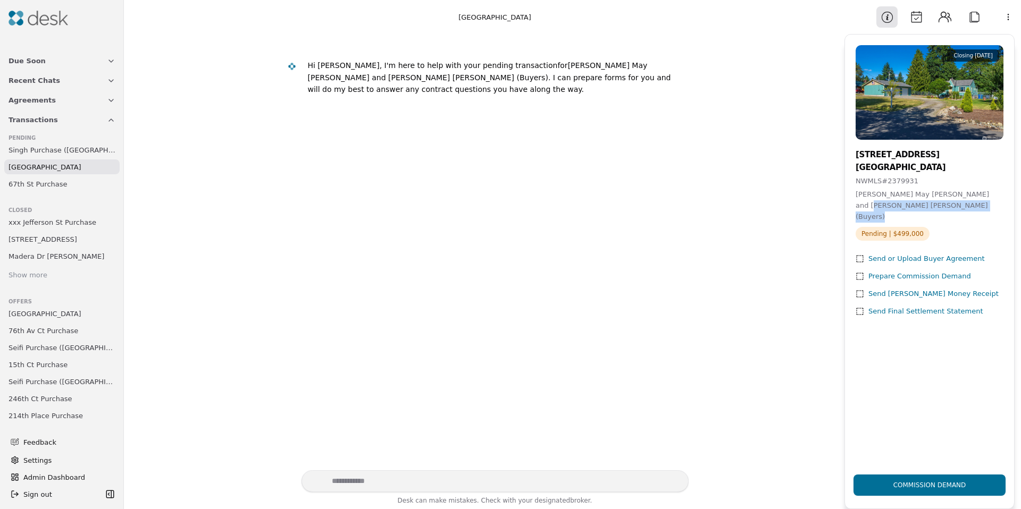
drag, startPoint x: 922, startPoint y: 208, endPoint x: 931, endPoint y: 208, distance: 8.5
click at [931, 208] on div "[PERSON_NAME] May [PERSON_NAME] and [PERSON_NAME] [PERSON_NAME] (Buyers)" at bounding box center [929, 205] width 148 height 33
drag, startPoint x: 931, startPoint y: 207, endPoint x: 925, endPoint y: 159, distance: 48.2
click at [931, 207] on div "[PERSON_NAME] May [PERSON_NAME] and [PERSON_NAME] [PERSON_NAME] (Buyers)" at bounding box center [929, 205] width 148 height 33
click at [919, 24] on button "Calendar" at bounding box center [915, 16] width 21 height 21
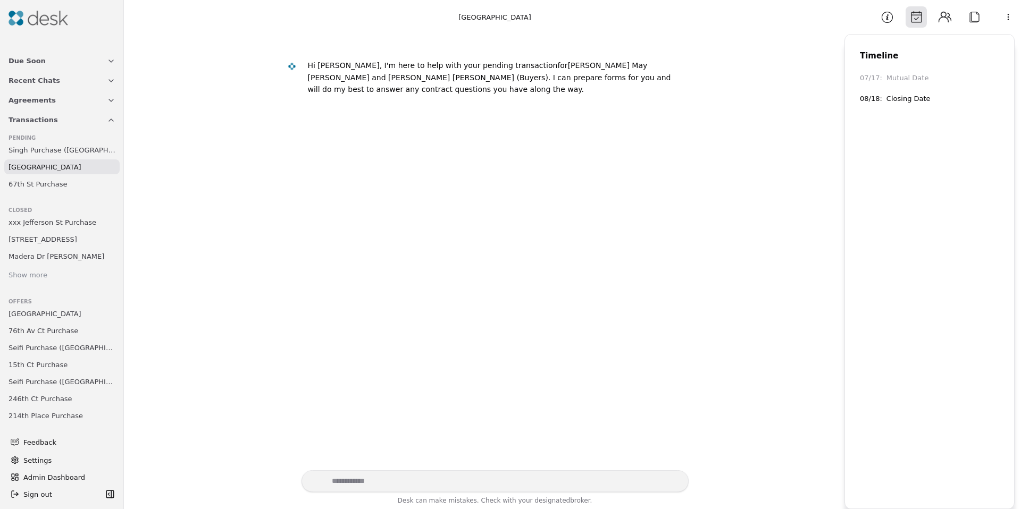
click at [933, 18] on div "Information Calendar Contacts Attach" at bounding box center [930, 16] width 108 height 21
click at [938, 18] on button "Contacts" at bounding box center [944, 16] width 21 height 21
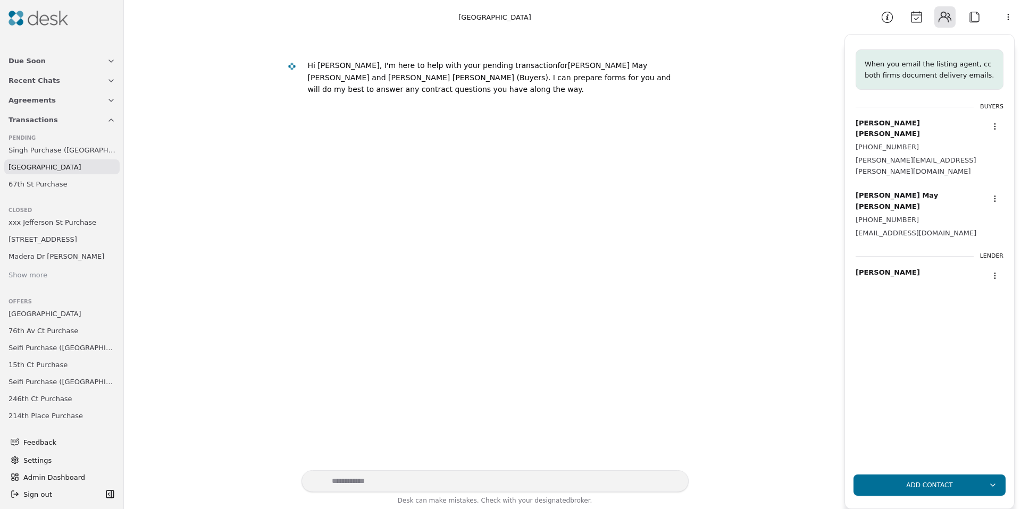
click at [908, 20] on button "Calendar" at bounding box center [915, 16] width 21 height 21
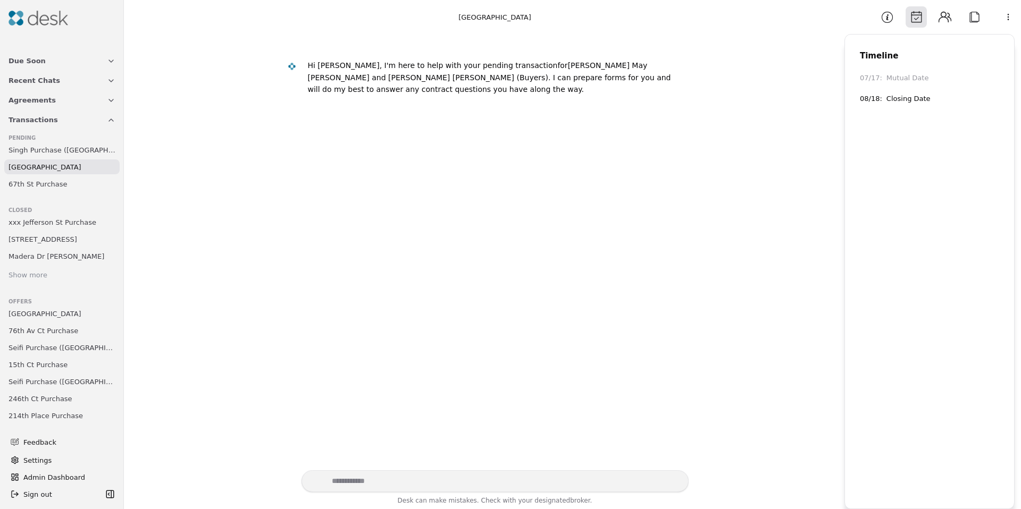
click at [887, 18] on button "Information" at bounding box center [886, 16] width 21 height 21
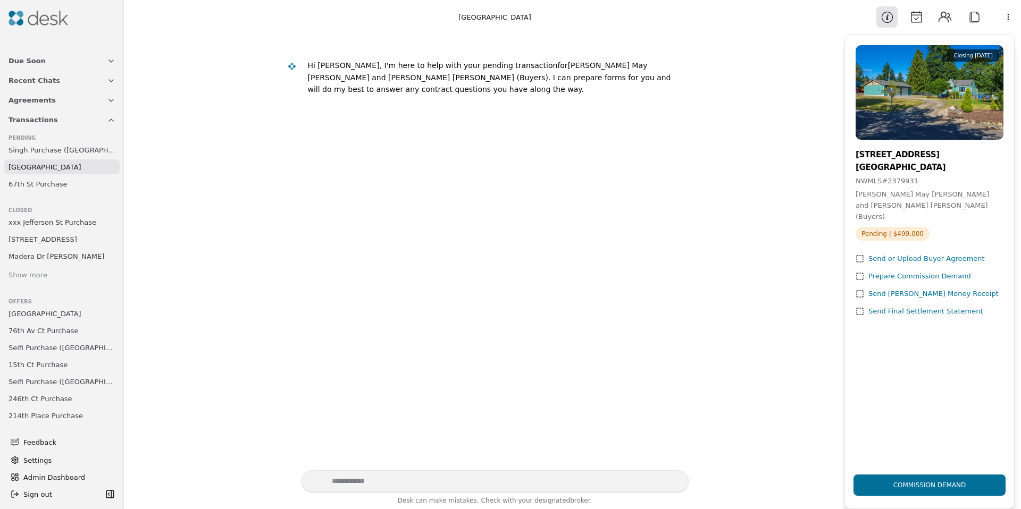
click at [42, 117] on span "Transactions" at bounding box center [33, 119] width 49 height 11
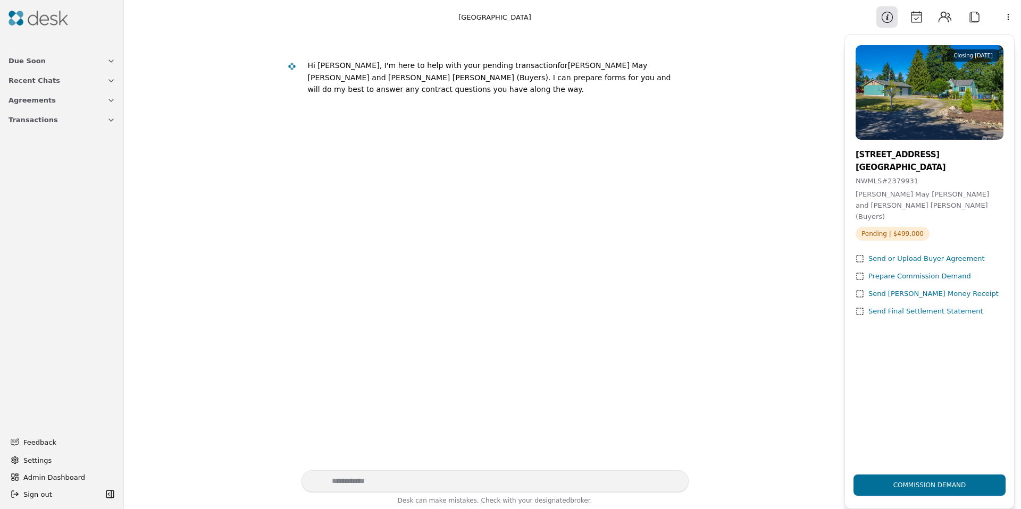
click at [44, 120] on span "Transactions" at bounding box center [33, 119] width 49 height 11
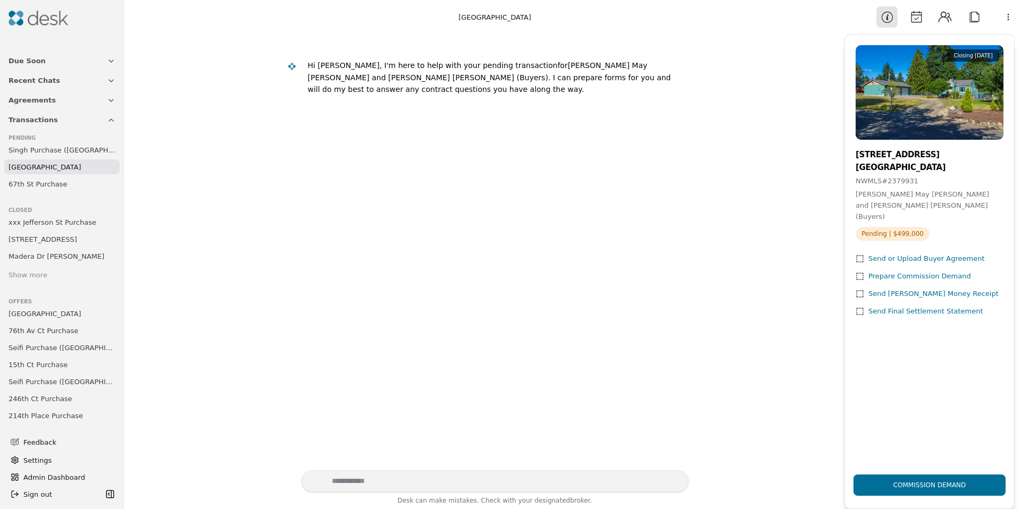
click at [44, 120] on span "Transactions" at bounding box center [33, 119] width 49 height 11
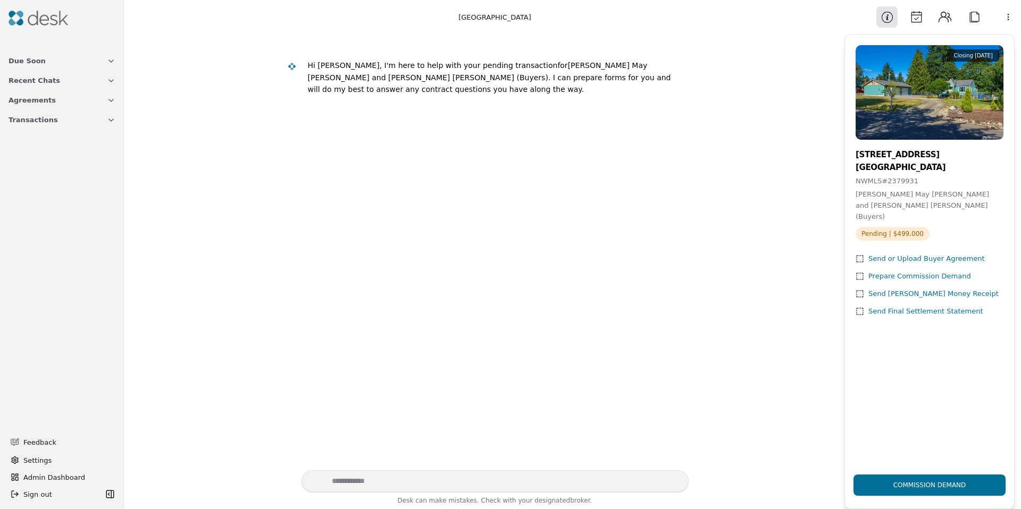
click at [36, 472] on span "Admin Dashboard" at bounding box center [68, 477] width 90 height 11
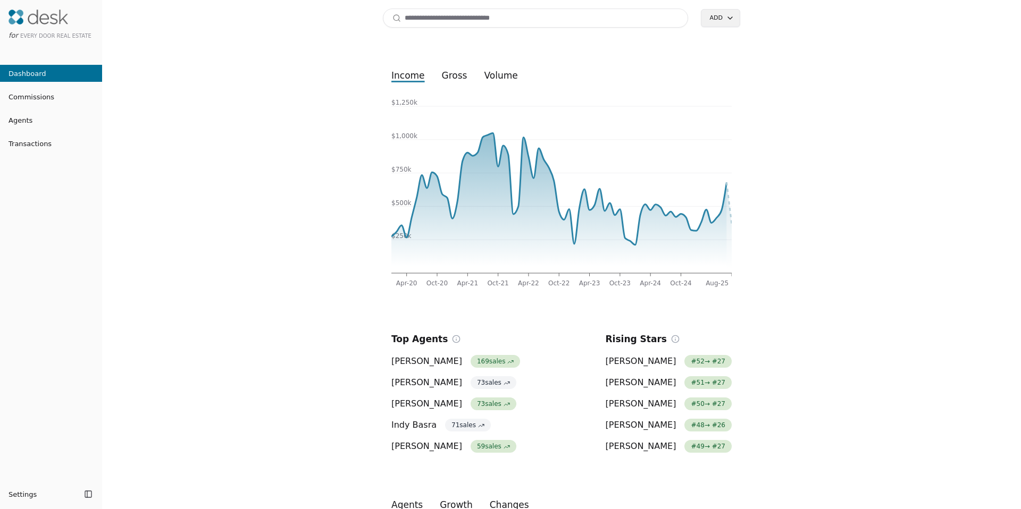
click at [422, 20] on input at bounding box center [535, 18] width 305 height 19
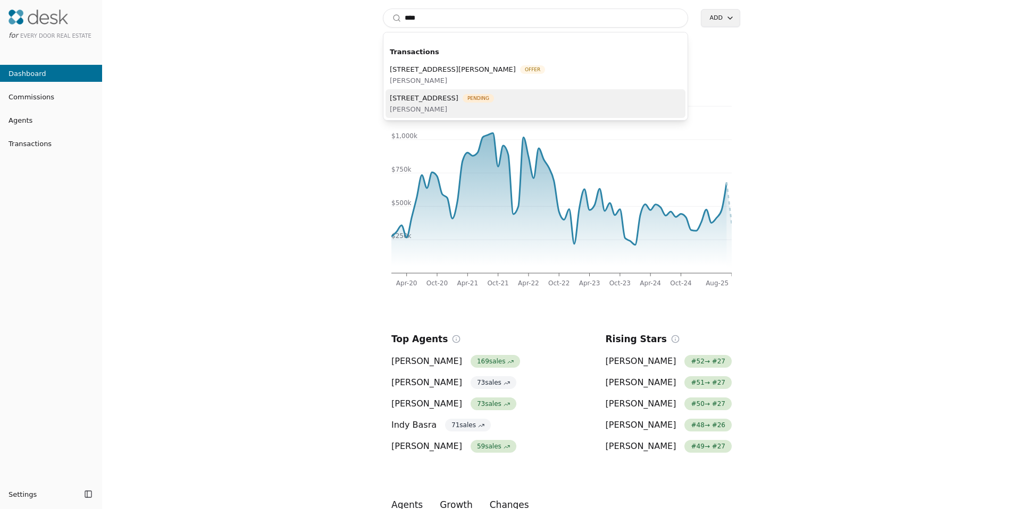
type input "****"
click at [435, 104] on span "[PERSON_NAME]" at bounding box center [442, 109] width 104 height 11
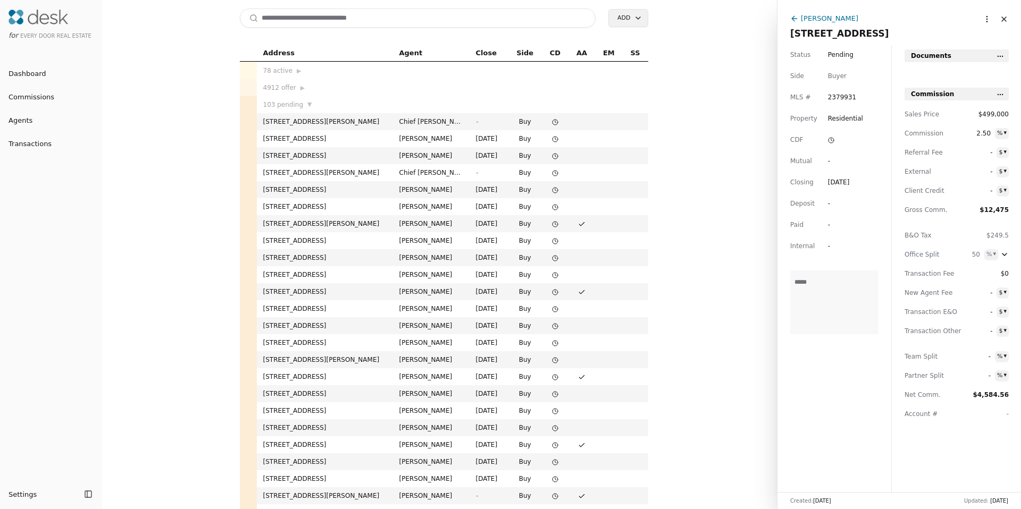
click at [816, 21] on div "[PERSON_NAME]" at bounding box center [829, 18] width 57 height 11
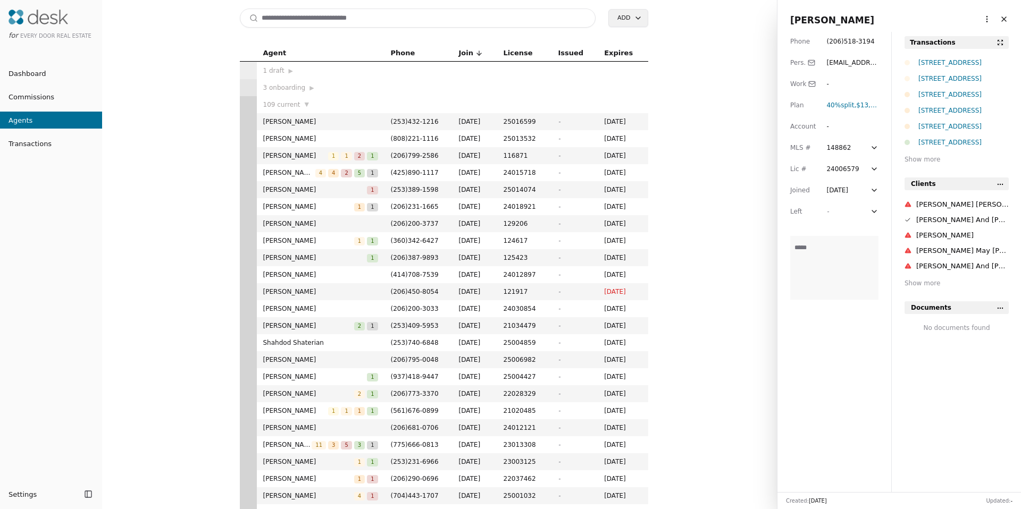
click at [977, 21] on html "for Every Door Real Estate Dashboard Commissions Agents Transactions Settings T…" at bounding box center [510, 254] width 1021 height 509
click at [965, 54] on link "Navigate as Agent" at bounding box center [954, 58] width 64 height 11
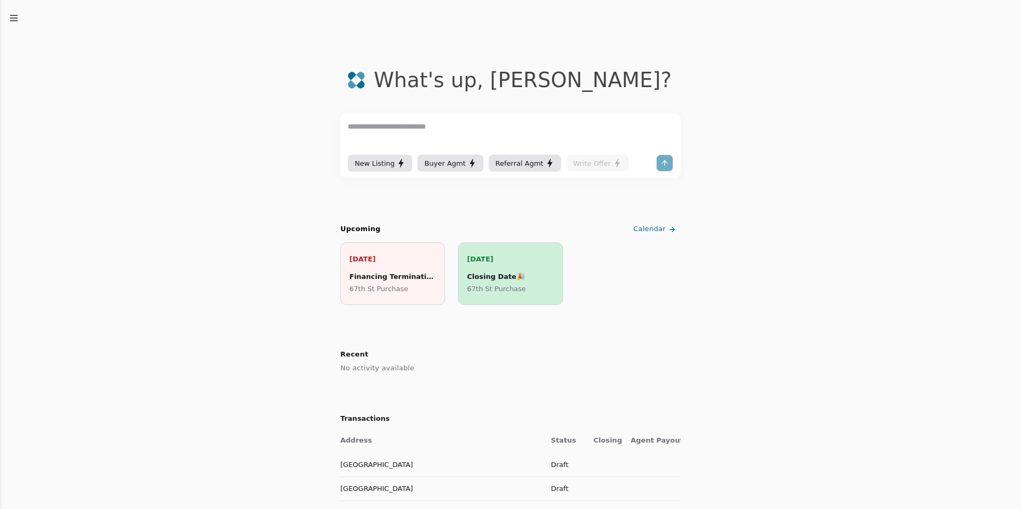
click at [18, 22] on icon "button" at bounding box center [14, 18] width 11 height 11
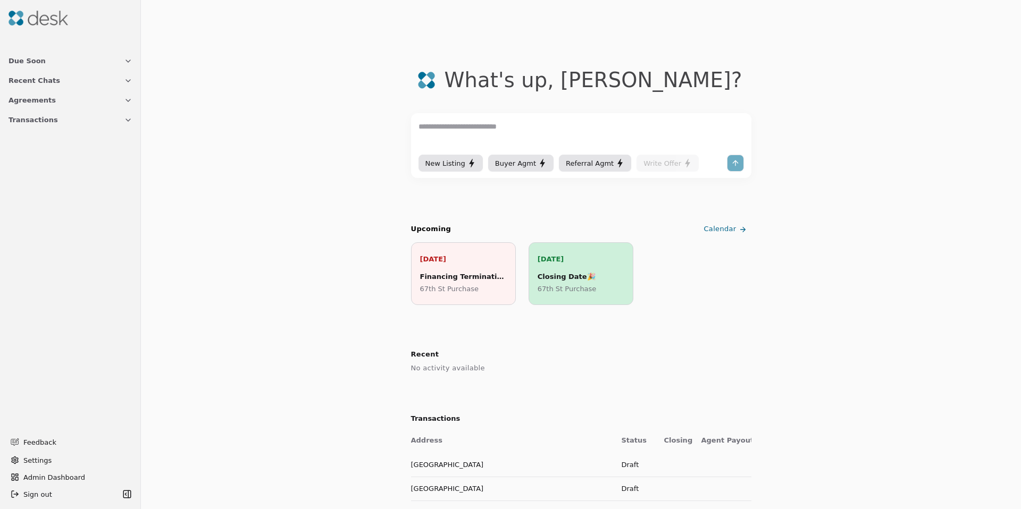
click at [34, 105] on span "Agreements" at bounding box center [32, 100] width 47 height 11
click at [43, 166] on span "Agreements" at bounding box center [30, 170] width 42 height 11
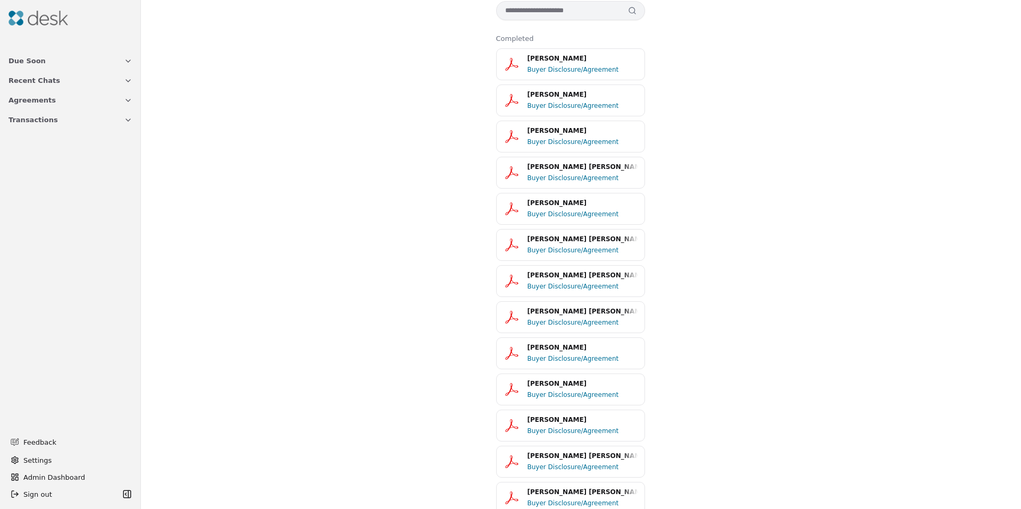
scroll to position [23, 0]
click at [23, 134] on div "Due Soon Recent Chats Agreements Transactions" at bounding box center [70, 126] width 141 height 159
click at [28, 123] on span "Transactions" at bounding box center [33, 119] width 49 height 11
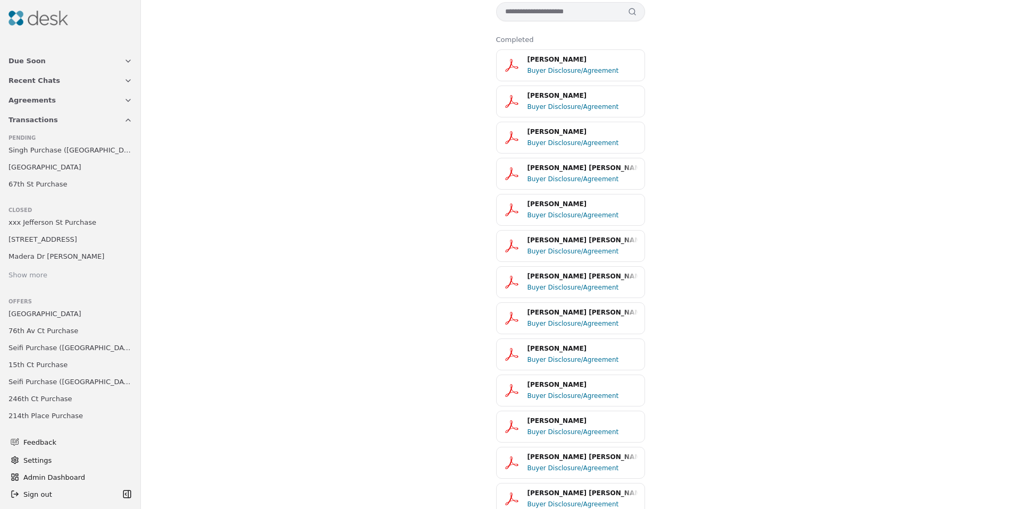
click at [50, 165] on span "[GEOGRAPHIC_DATA]" at bounding box center [45, 167] width 73 height 11
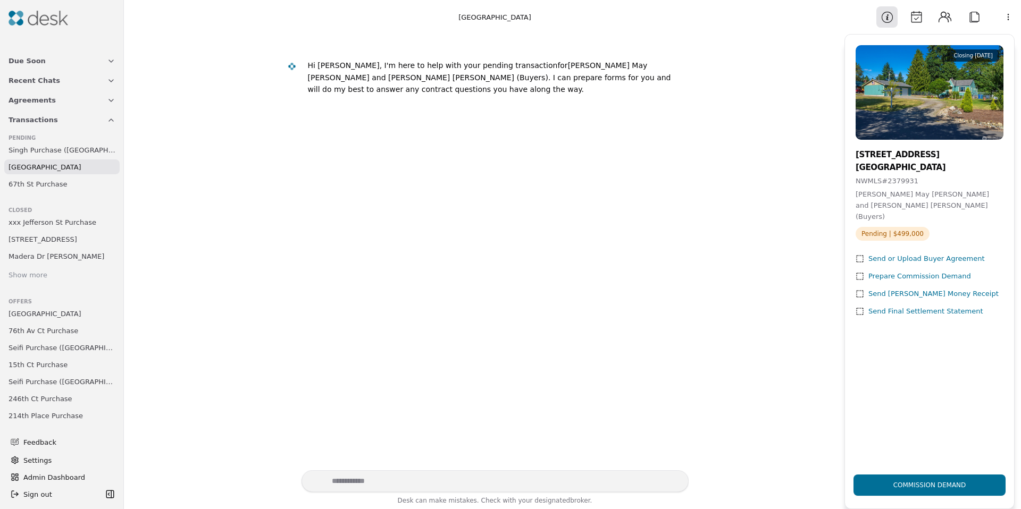
click at [969, 14] on button "Attach" at bounding box center [973, 16] width 21 height 21
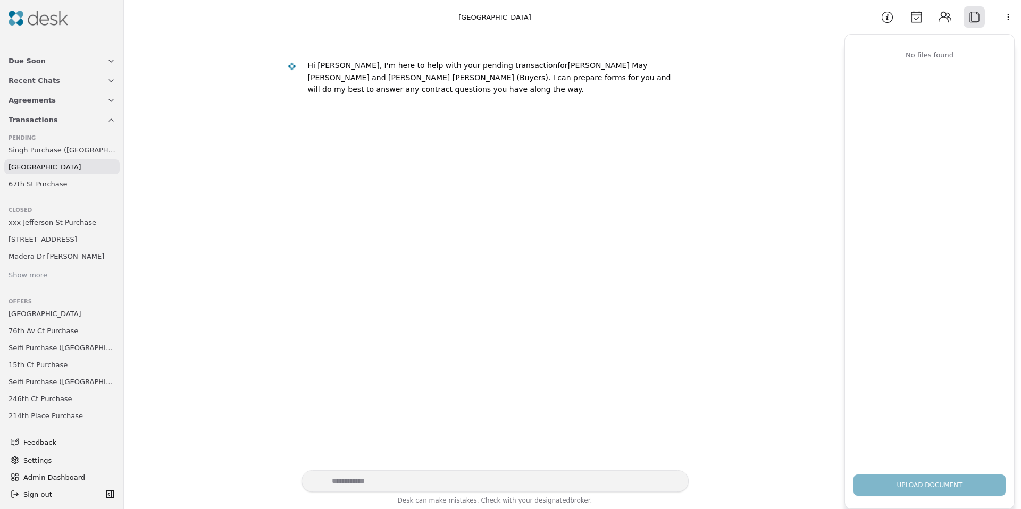
click at [890, 23] on button "Information" at bounding box center [886, 16] width 21 height 21
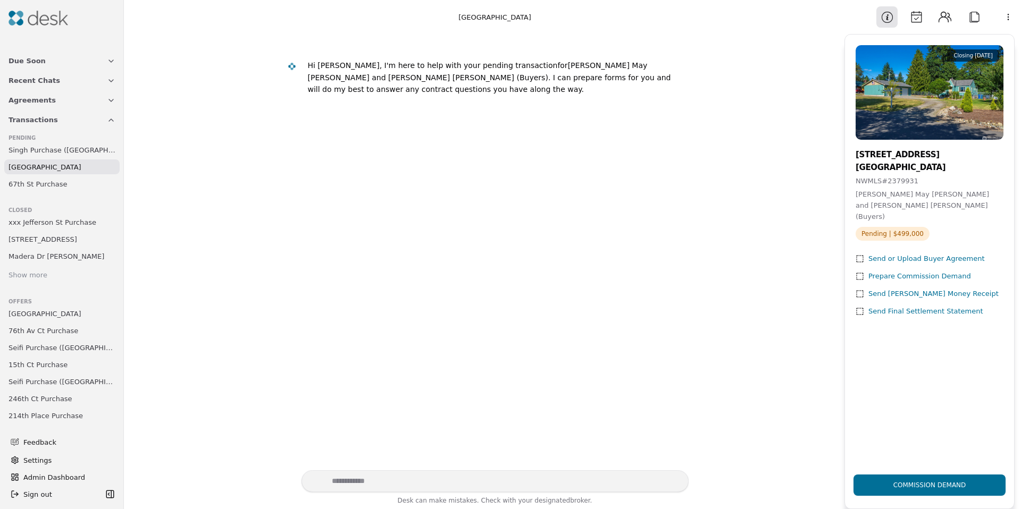
click at [919, 21] on button "Calendar" at bounding box center [915, 16] width 21 height 21
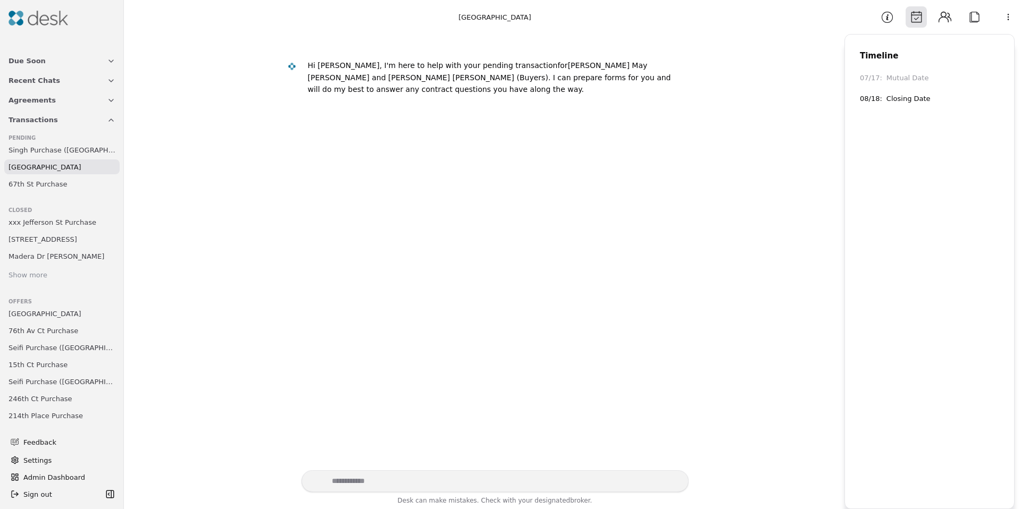
click at [948, 18] on button "Contacts" at bounding box center [944, 16] width 21 height 21
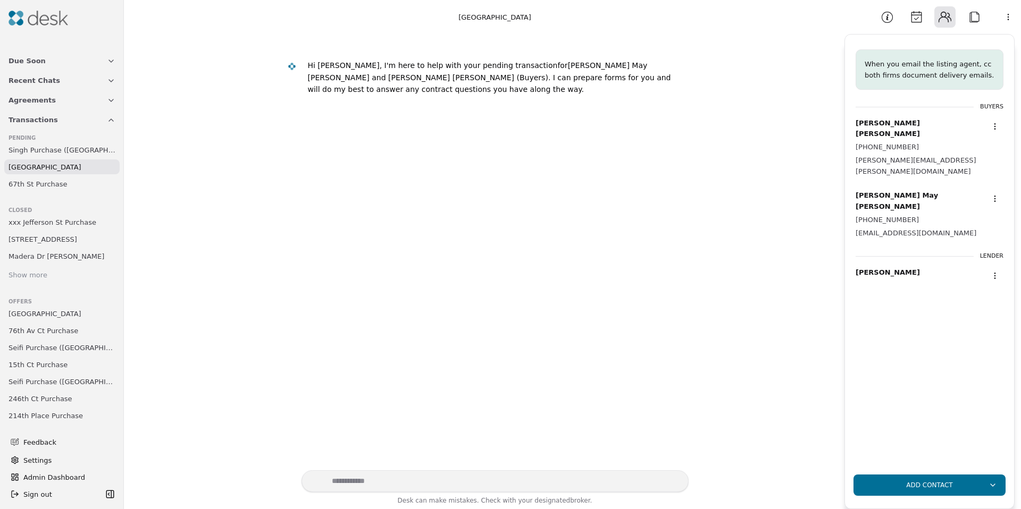
click at [969, 19] on button "Attach" at bounding box center [973, 16] width 21 height 21
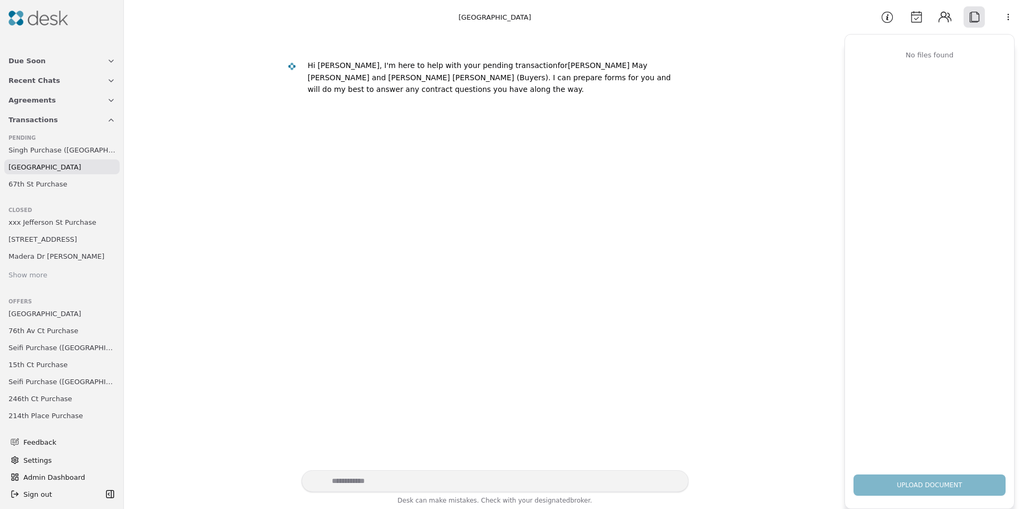
click at [940, 19] on button "Contacts" at bounding box center [944, 16] width 21 height 21
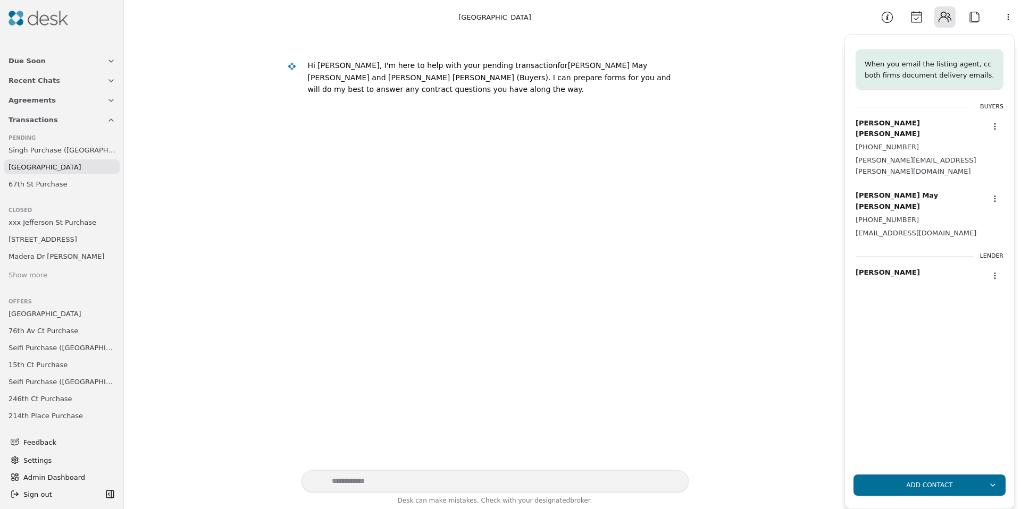
click at [971, 17] on button "Attach" at bounding box center [973, 16] width 21 height 21
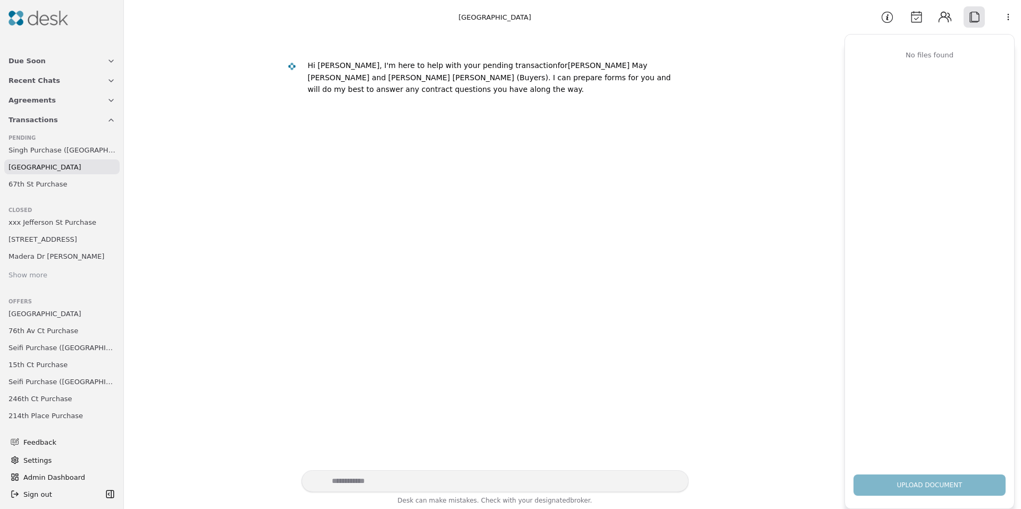
click at [1000, 17] on html "Due Soon Recent Chats Agreements Transactions Pending Singh Purchase (54th Stre…" at bounding box center [510, 254] width 1021 height 509
click at [1007, 18] on html "Due Soon Recent Chats Agreements Transactions Pending Singh Purchase (54th Stre…" at bounding box center [510, 254] width 1021 height 509
click at [933, 115] on div "No files found" at bounding box center [929, 256] width 169 height 419
click at [933, 481] on div "Upload Document" at bounding box center [929, 481] width 169 height 30
click at [934, 480] on div "Upload Document" at bounding box center [929, 481] width 169 height 30
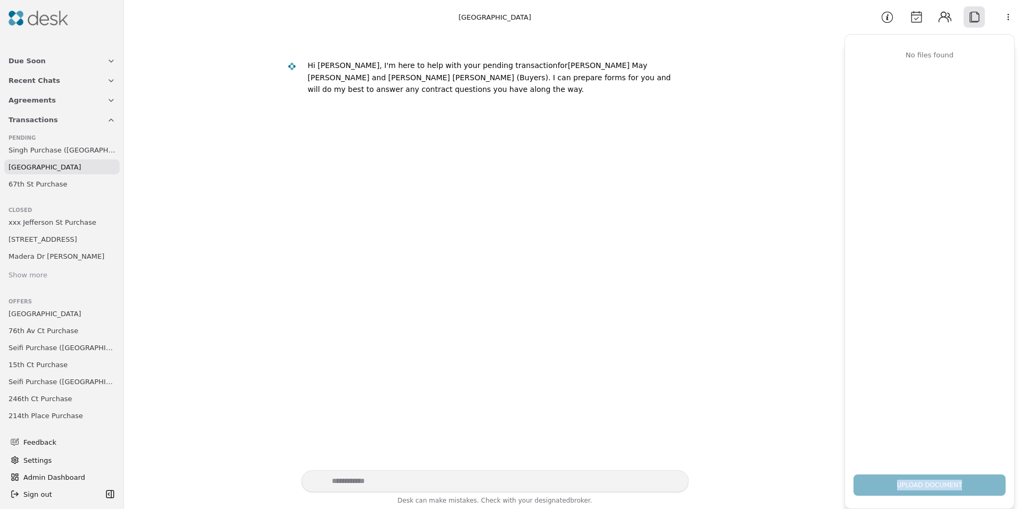
click at [934, 480] on div "Upload Document" at bounding box center [929, 481] width 169 height 30
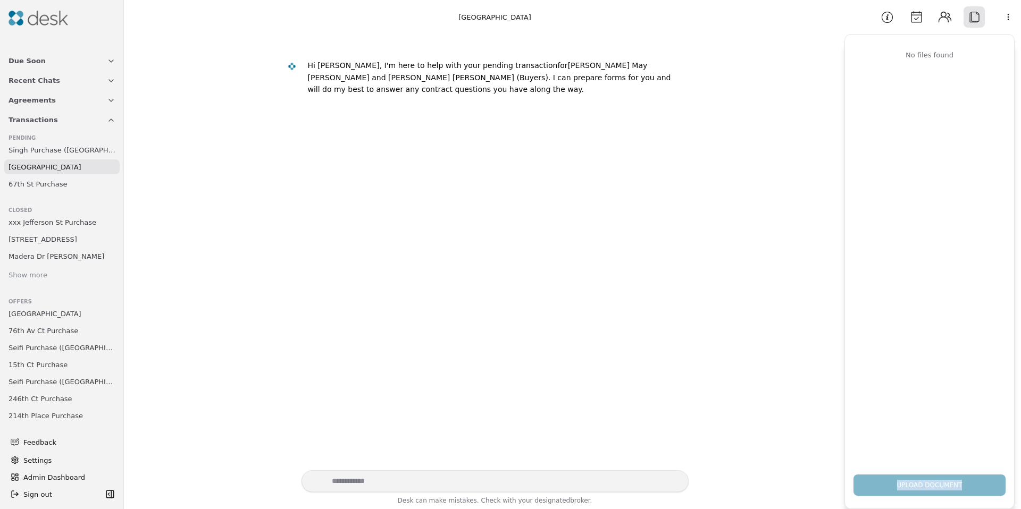
click at [934, 480] on div "Upload Document" at bounding box center [929, 481] width 169 height 30
click at [969, 15] on button "Attach" at bounding box center [973, 16] width 21 height 21
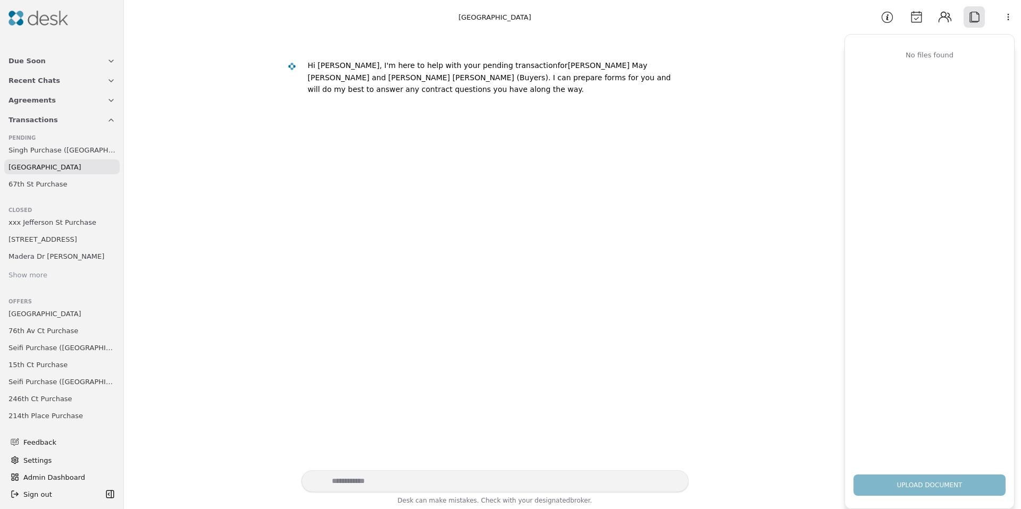
click at [46, 145] on span "Singh Purchase ([GEOGRAPHIC_DATA])" at bounding box center [62, 150] width 107 height 11
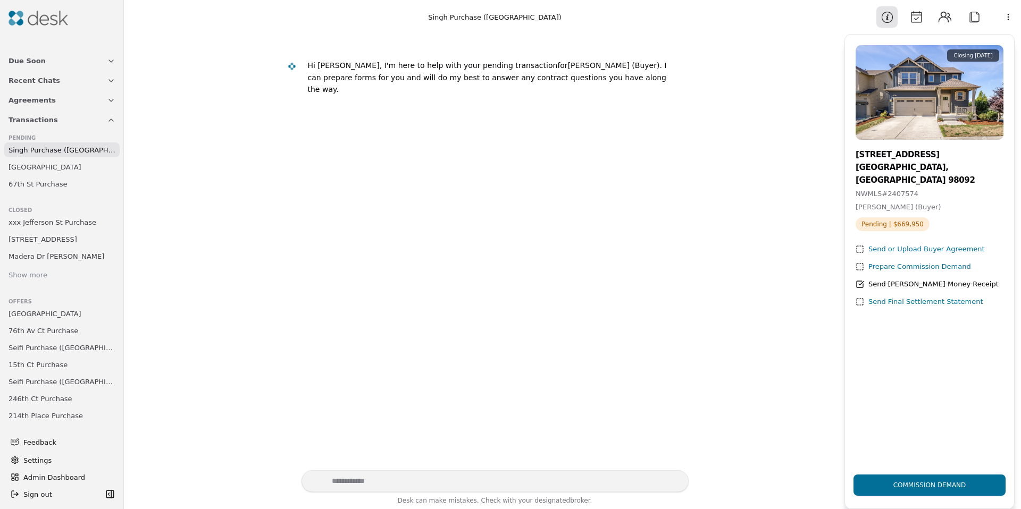
click at [974, 18] on button "Attach" at bounding box center [973, 16] width 21 height 21
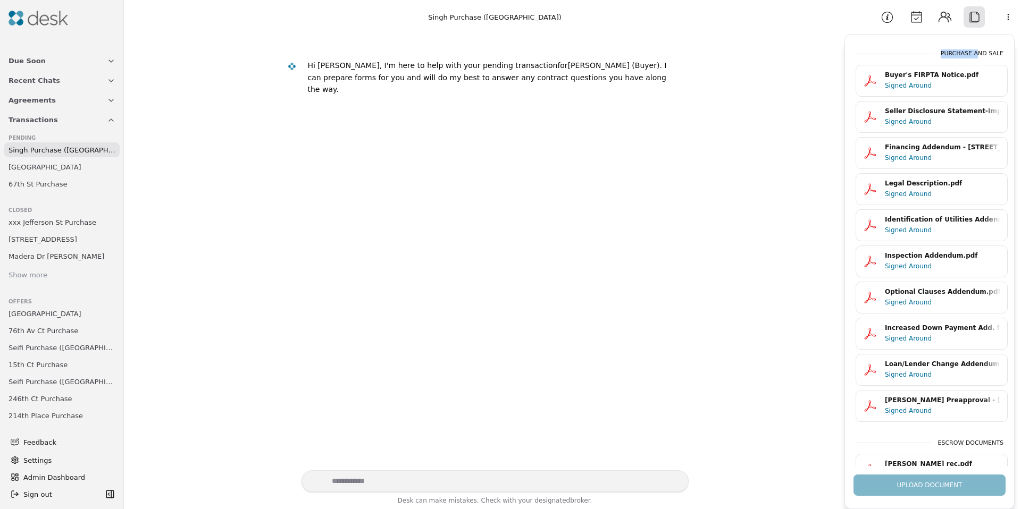
drag, startPoint x: 945, startPoint y: 49, endPoint x: 972, endPoint y: 53, distance: 27.9
click at [972, 53] on div "Purchase and Sale" at bounding box center [971, 53] width 63 height 9
click at [946, 489] on div "Upload Document" at bounding box center [929, 481] width 169 height 30
click at [945, 489] on div "Upload Document" at bounding box center [929, 481] width 169 height 30
drag, startPoint x: 945, startPoint y: 489, endPoint x: 975, endPoint y: 177, distance: 313.0
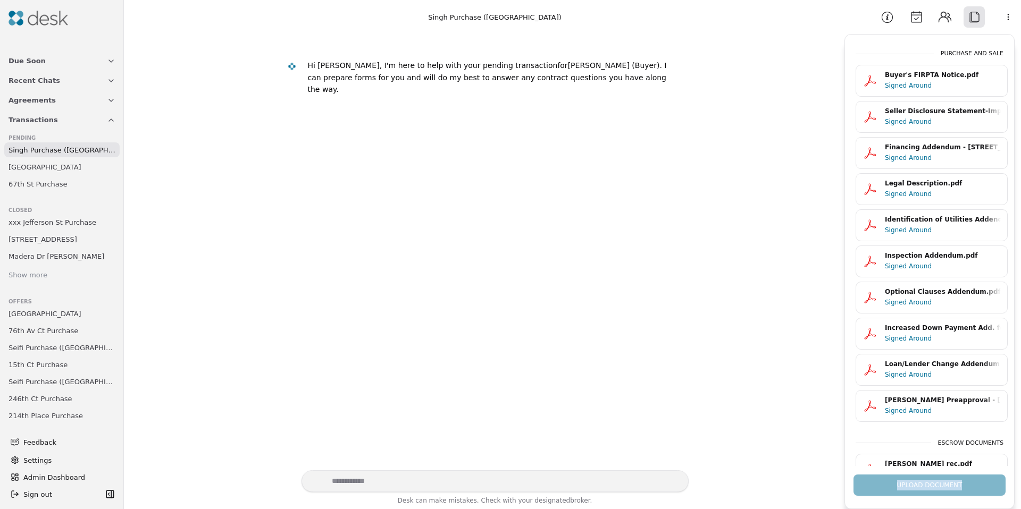
click at [945, 488] on div "Upload Document" at bounding box center [929, 481] width 169 height 30
click at [1000, 26] on body "Due Soon Recent Chats Agreements Transactions Pending Singh Purchase (54th Stre…" at bounding box center [510, 254] width 1021 height 509
click at [957, 72] on div "Available Actions" at bounding box center [980, 77] width 82 height 18
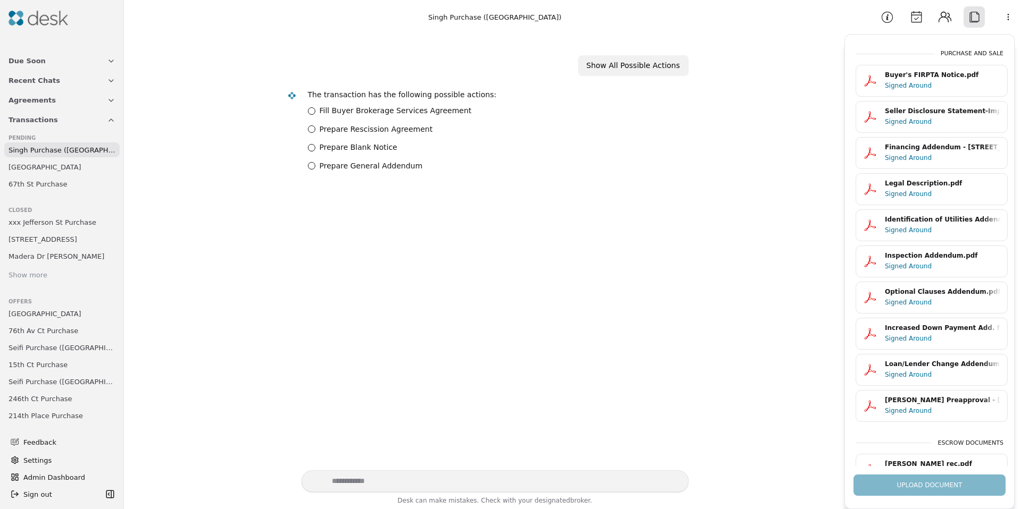
click at [804, 206] on div "Show All Possible Actions The transaction has the following possible actions: F…" at bounding box center [484, 252] width 708 height 436
click at [946, 21] on button "Contacts" at bounding box center [944, 16] width 21 height 21
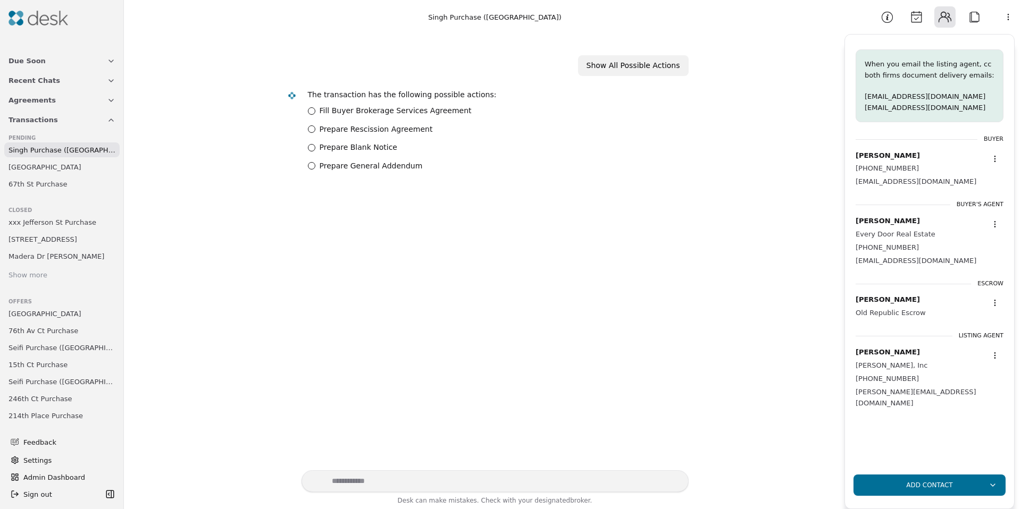
click at [919, 19] on button "Calendar" at bounding box center [915, 16] width 21 height 21
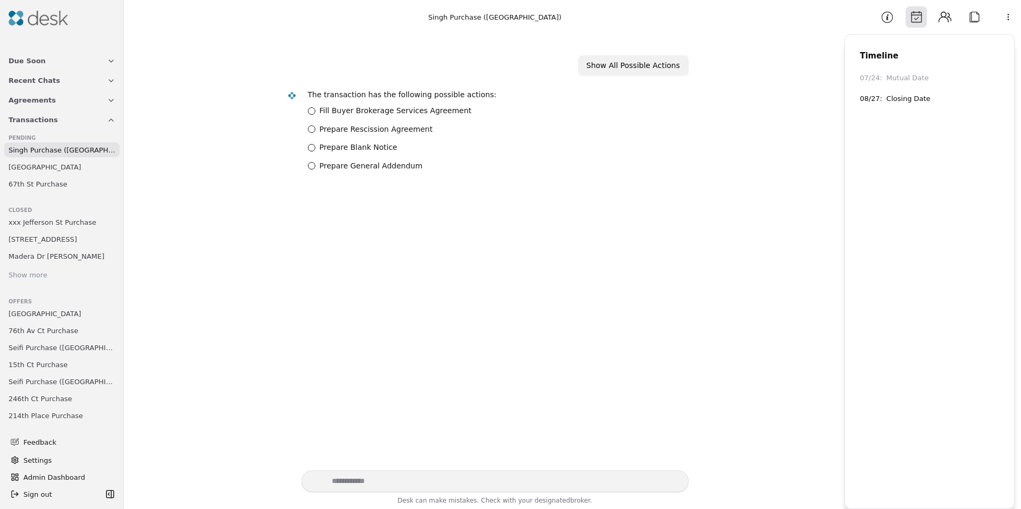
click at [886, 18] on button "Information" at bounding box center [886, 16] width 21 height 21
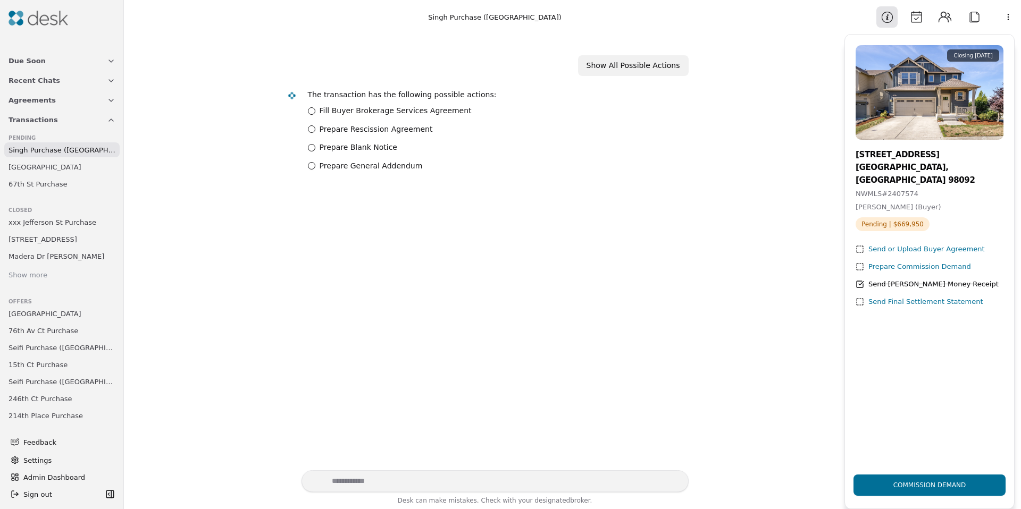
click at [975, 14] on button "Attach" at bounding box center [973, 16] width 21 height 21
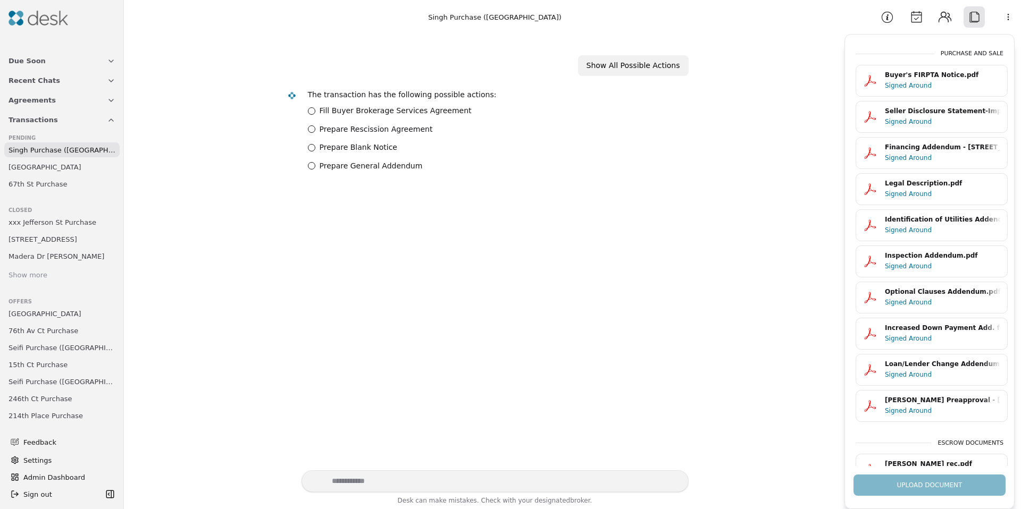
click at [912, 150] on div "Financing Addendum - 2337 54th Street SE, Auburn, WA 98092.pdf" at bounding box center [943, 147] width 116 height 10
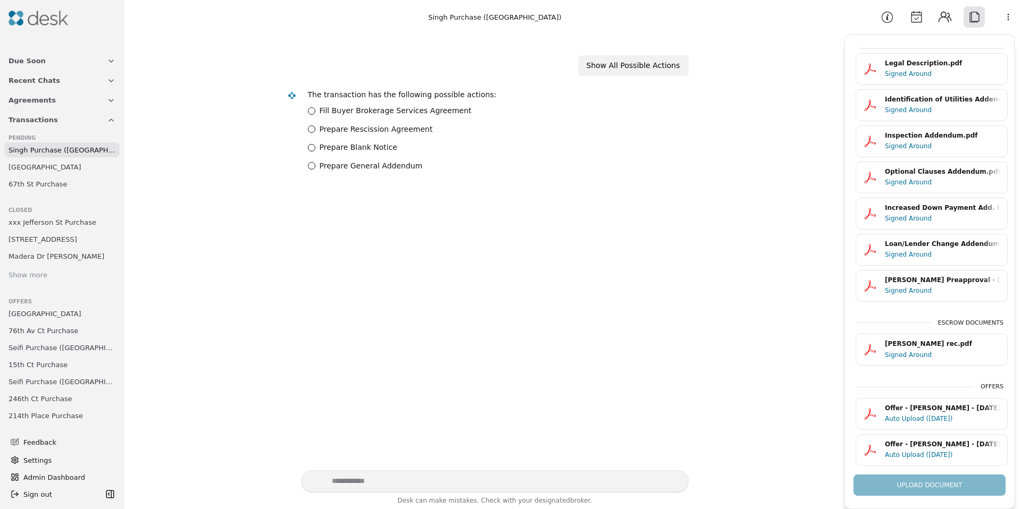
scroll to position [128, 0]
click at [911, 414] on div "Auto Upload (08/05/25)" at bounding box center [943, 419] width 116 height 11
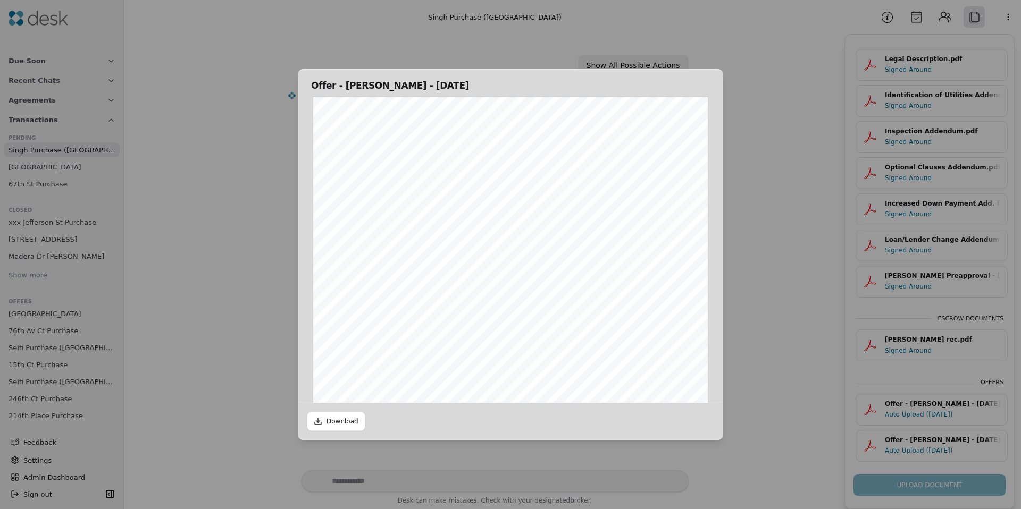
scroll to position [147, 0]
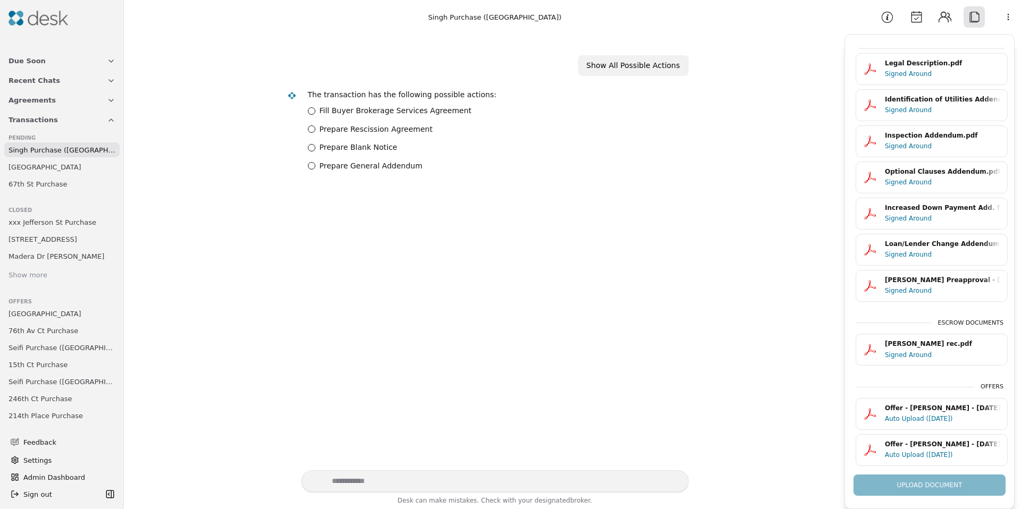
click at [907, 450] on div "Auto Upload (08/05/25)" at bounding box center [943, 455] width 116 height 11
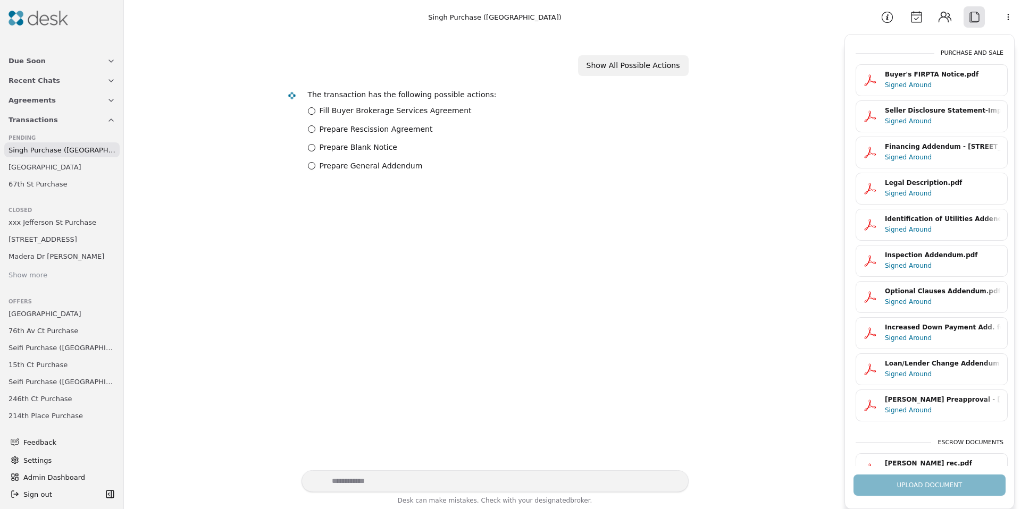
scroll to position [0, 0]
click at [49, 185] on span "67th St Purchase" at bounding box center [38, 184] width 59 height 11
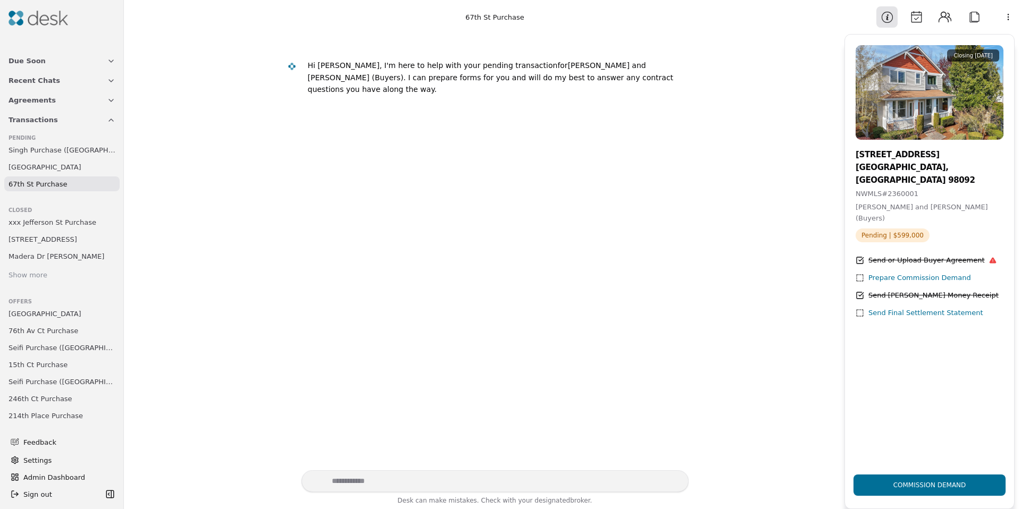
click at [977, 12] on button "Attach" at bounding box center [973, 16] width 21 height 21
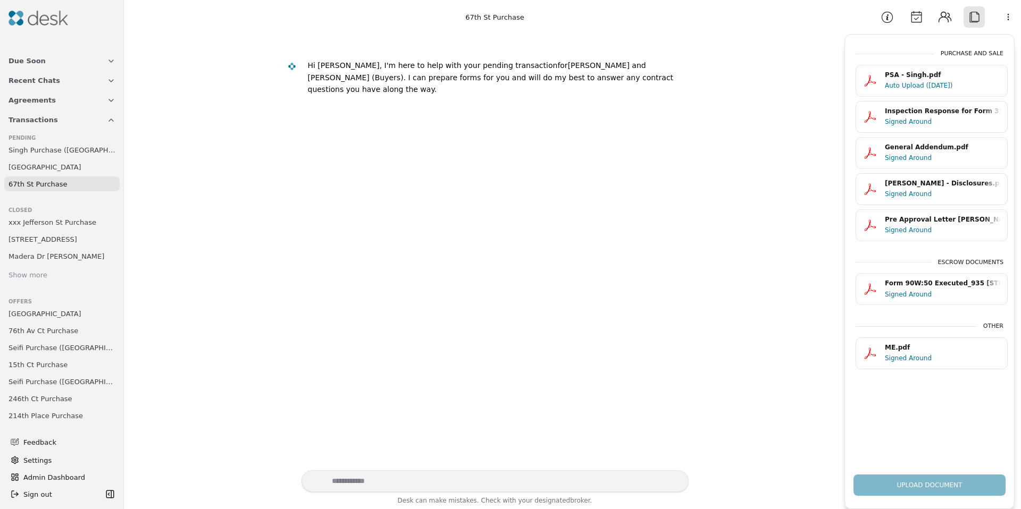
click at [904, 85] on div "Auto Upload (07/20/25)" at bounding box center [943, 85] width 116 height 11
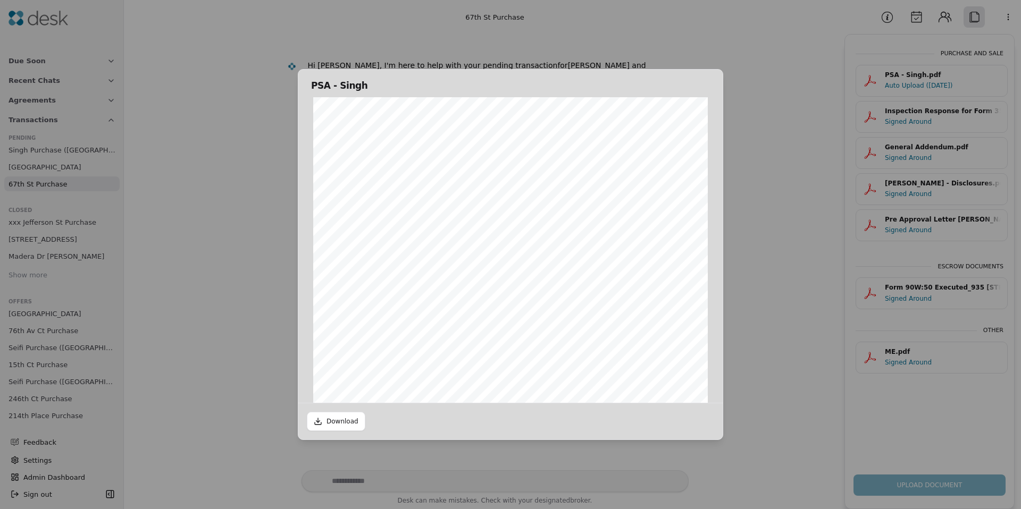
scroll to position [202, 0]
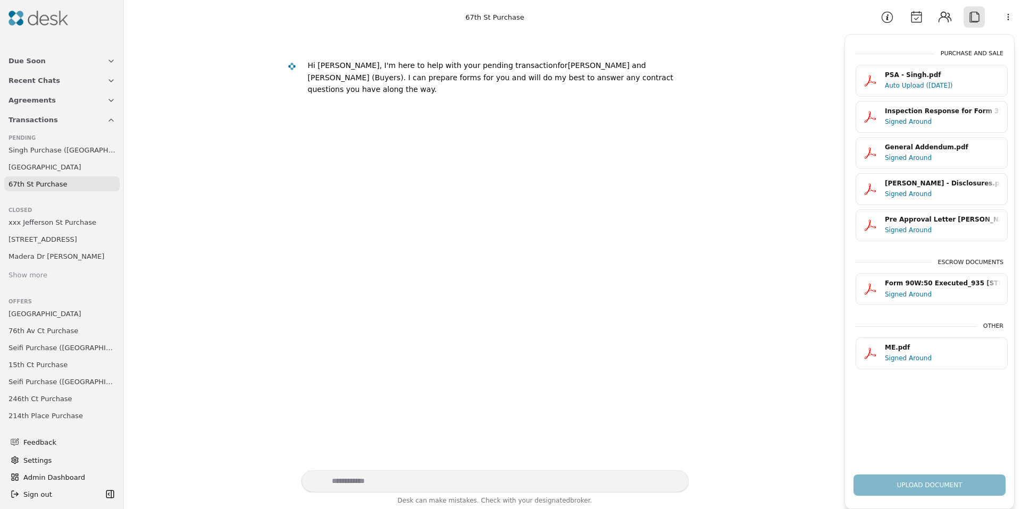
click at [918, 154] on div "Signed Around" at bounding box center [943, 158] width 116 height 11
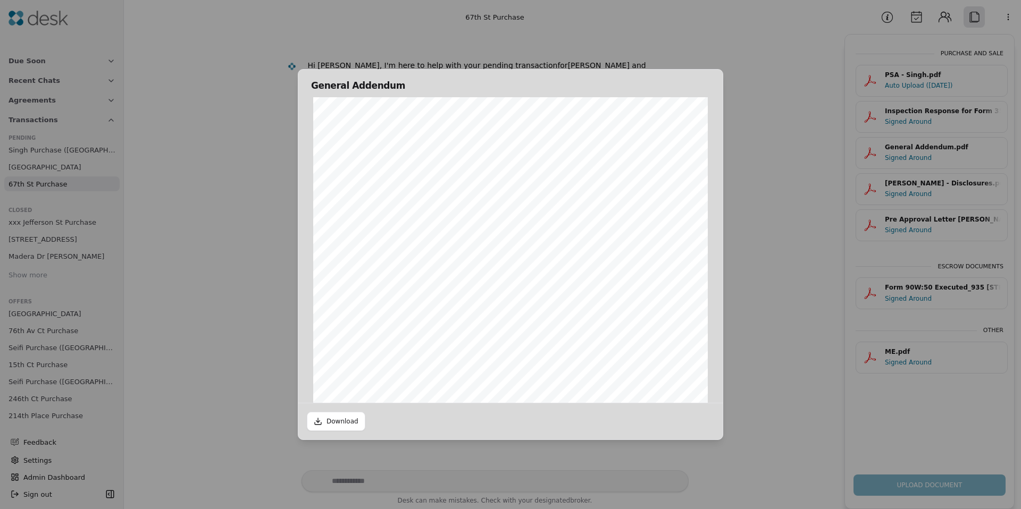
scroll to position [215, 0]
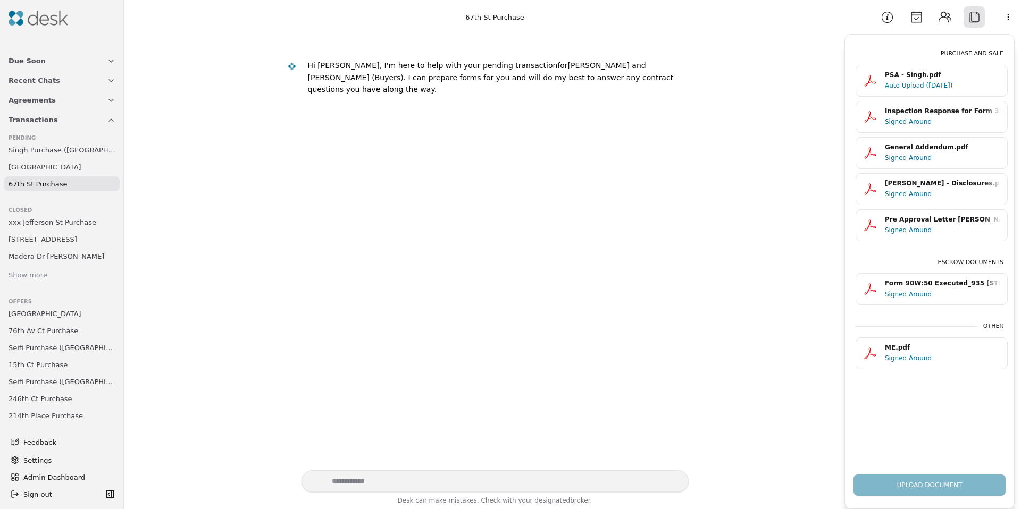
click at [919, 126] on div "Signed Around" at bounding box center [943, 121] width 116 height 11
click at [918, 291] on div "Signed Around" at bounding box center [943, 294] width 116 height 11
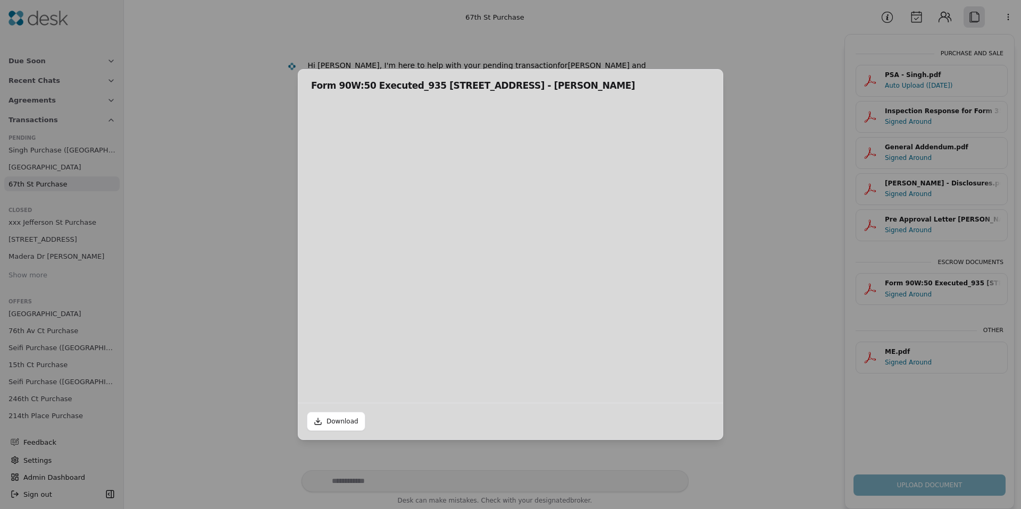
scroll to position [5, 0]
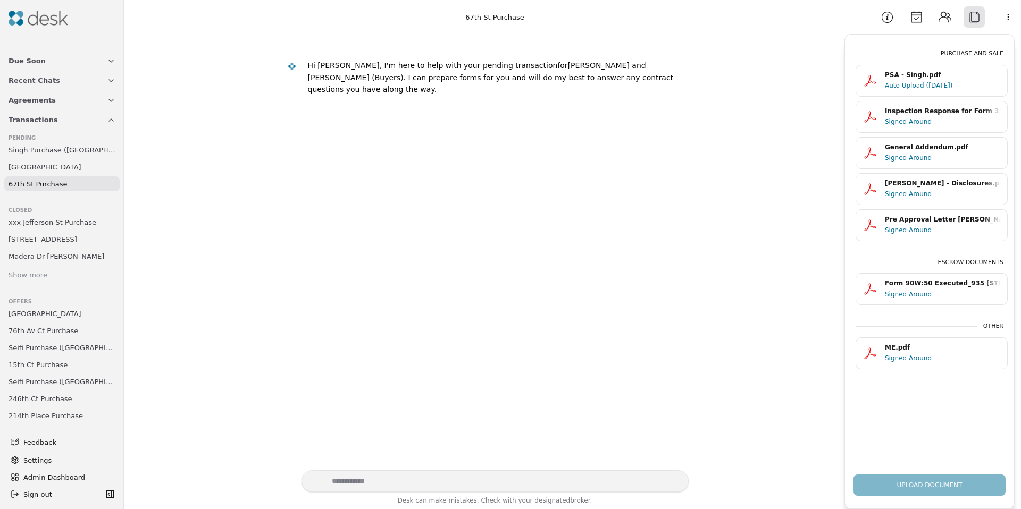
click at [892, 19] on button "Information" at bounding box center [886, 16] width 21 height 21
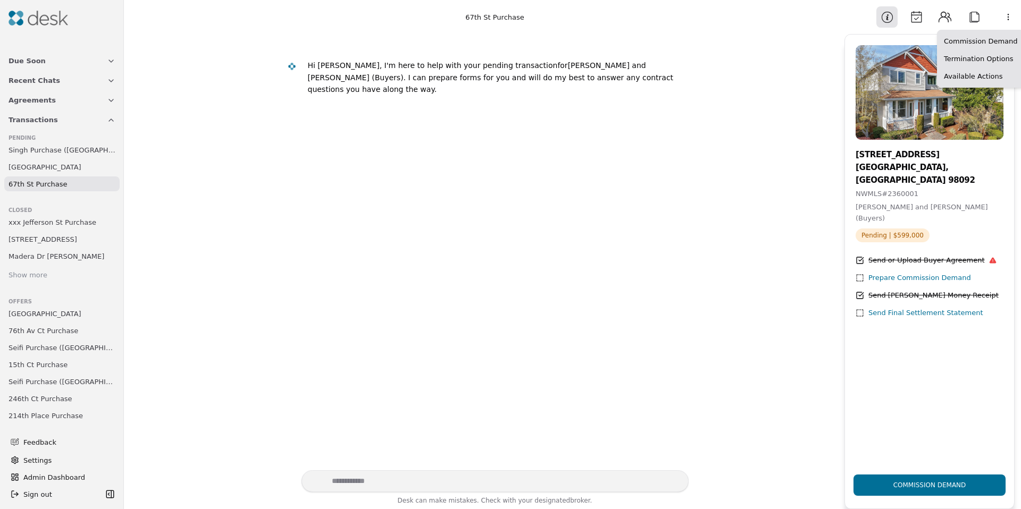
click at [1003, 21] on html "Due Soon Recent Chats Agreements Transactions Pending Singh Purchase (54th Stre…" at bounding box center [510, 254] width 1021 height 509
click at [868, 156] on div "935 67th St SE" at bounding box center [929, 154] width 148 height 13
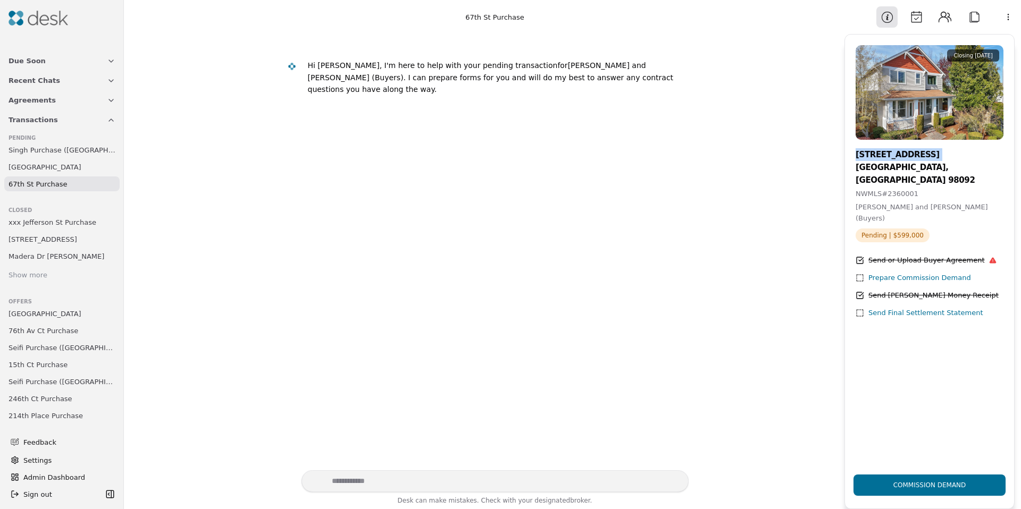
copy div "935 67th St SE"
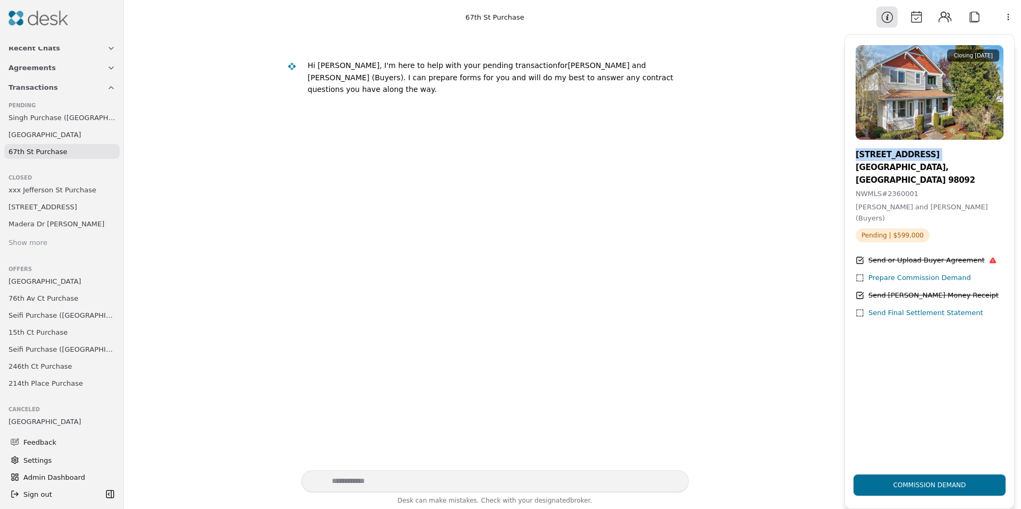
scroll to position [151, 0]
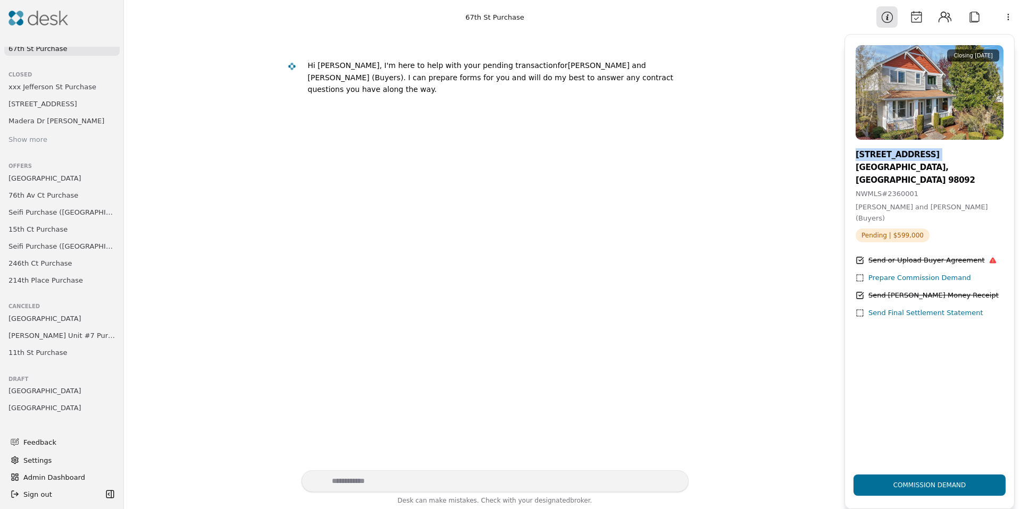
click at [49, 472] on span "Admin Dashboard" at bounding box center [68, 477] width 90 height 11
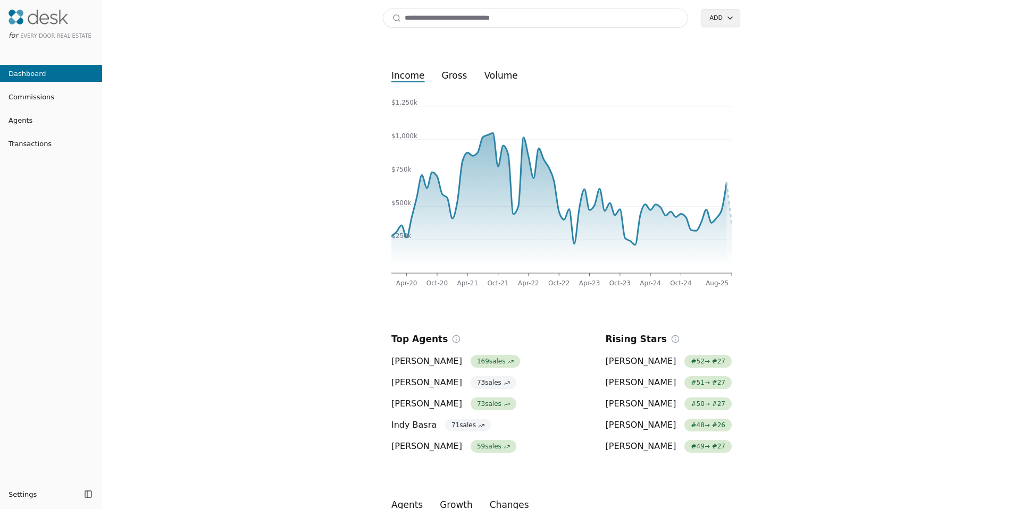
click at [455, 25] on input at bounding box center [535, 18] width 305 height 19
paste input "**********"
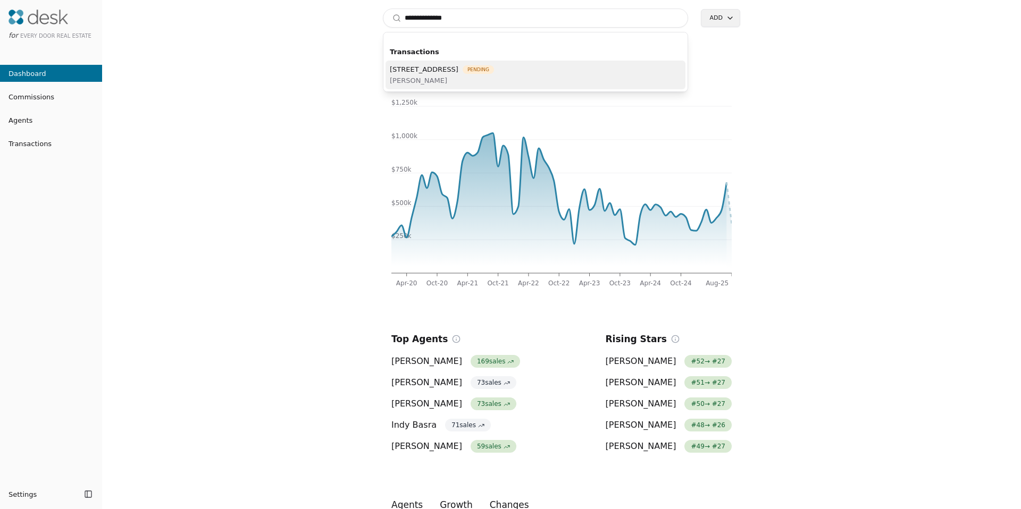
type input "**********"
click at [448, 76] on span "[PERSON_NAME]" at bounding box center [442, 80] width 104 height 11
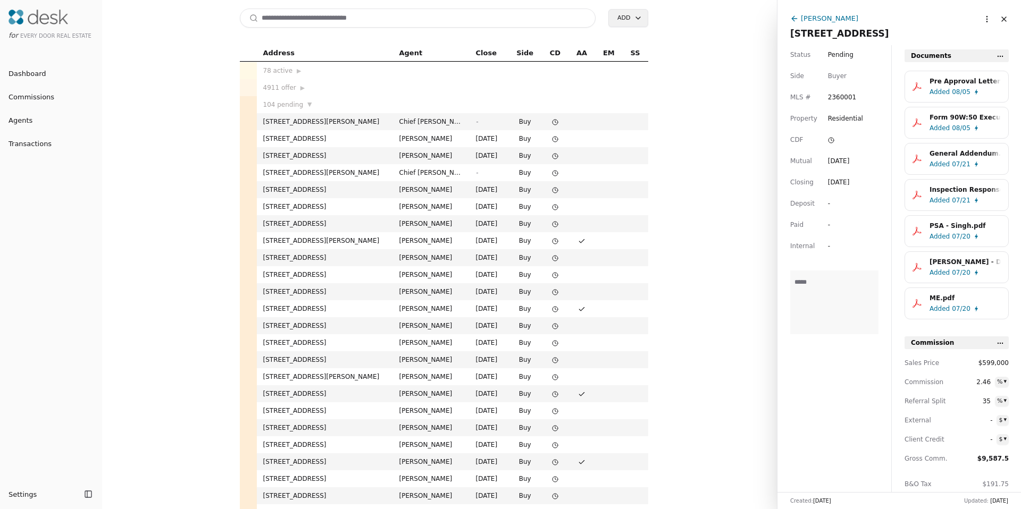
click at [830, 54] on span "Pending" at bounding box center [841, 54] width 26 height 11
click at [939, 38] on html "for Every Door Real Estate Dashboard Commissions Agents Transactions Settings T…" at bounding box center [510, 254] width 1021 height 509
